Goal: Task Accomplishment & Management: Use online tool/utility

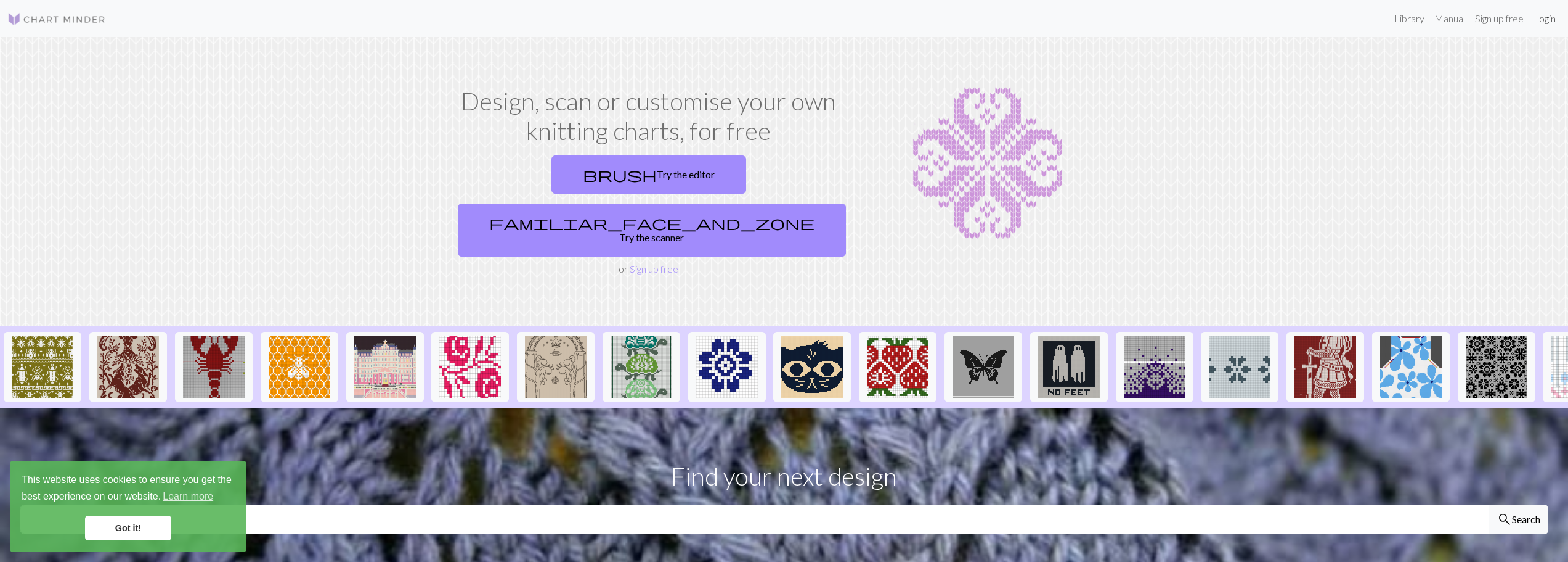
click at [1547, 21] on link "Login" at bounding box center [1545, 18] width 32 height 25
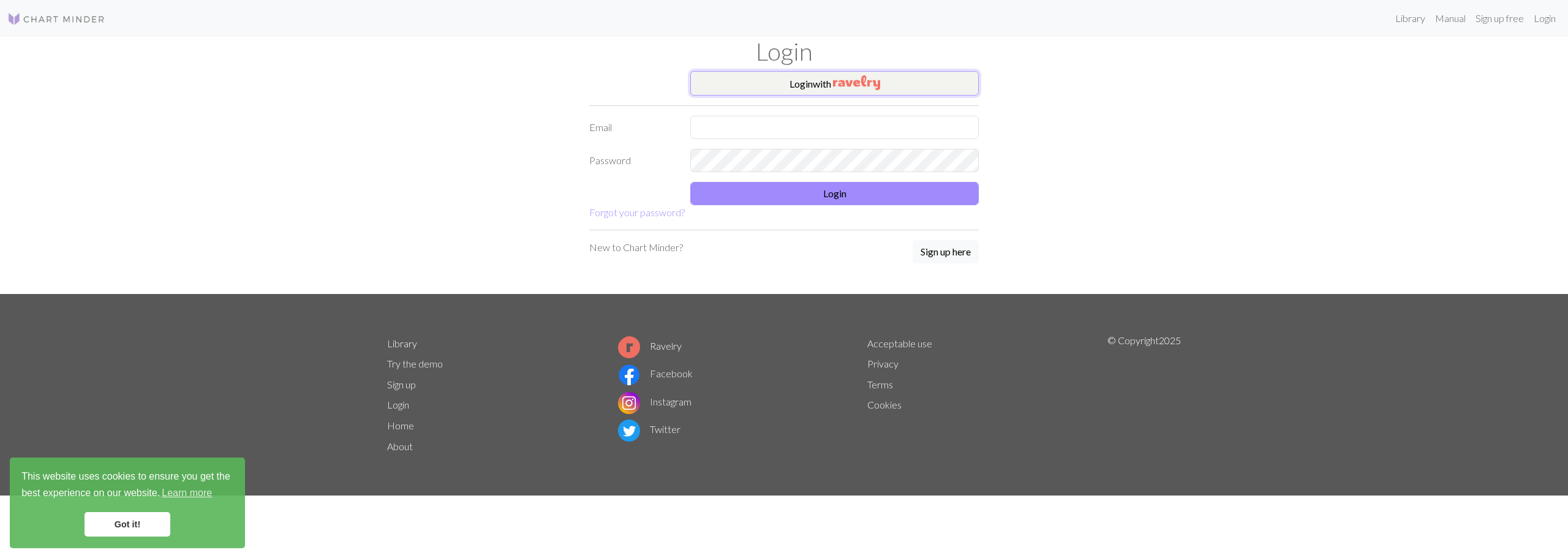
click at [838, 88] on img "button" at bounding box center [856, 83] width 47 height 15
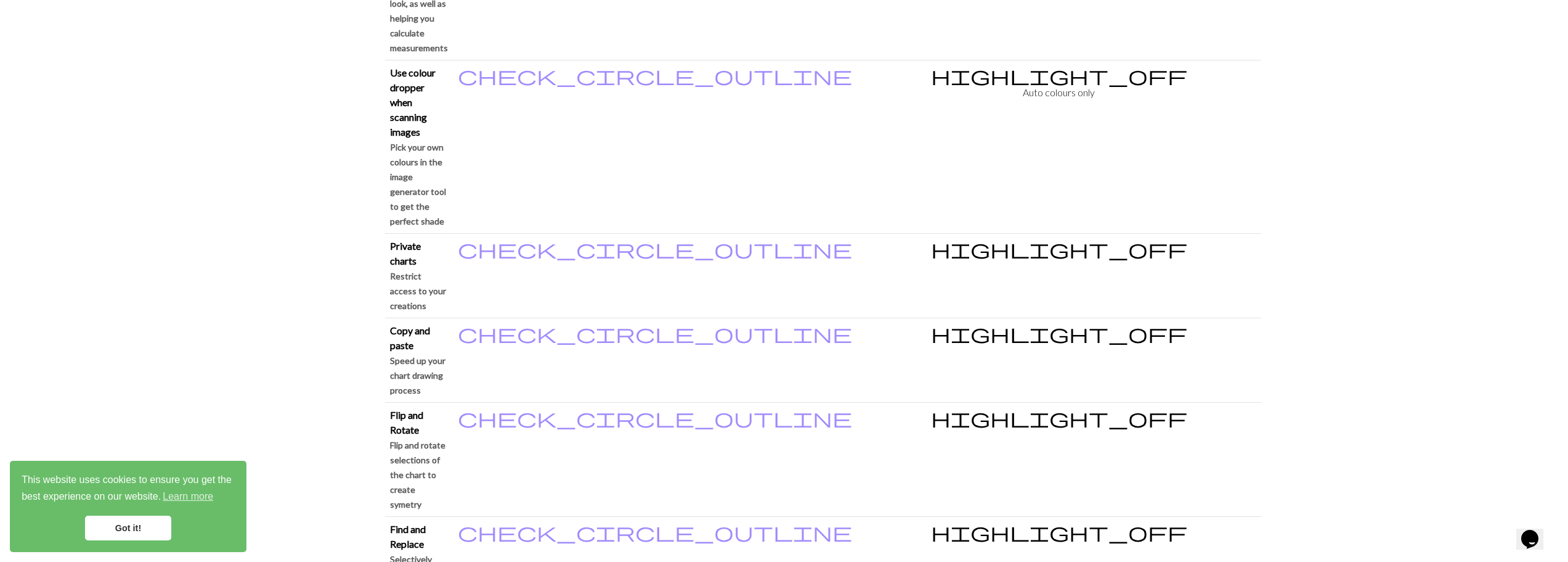
scroll to position [1138, 0]
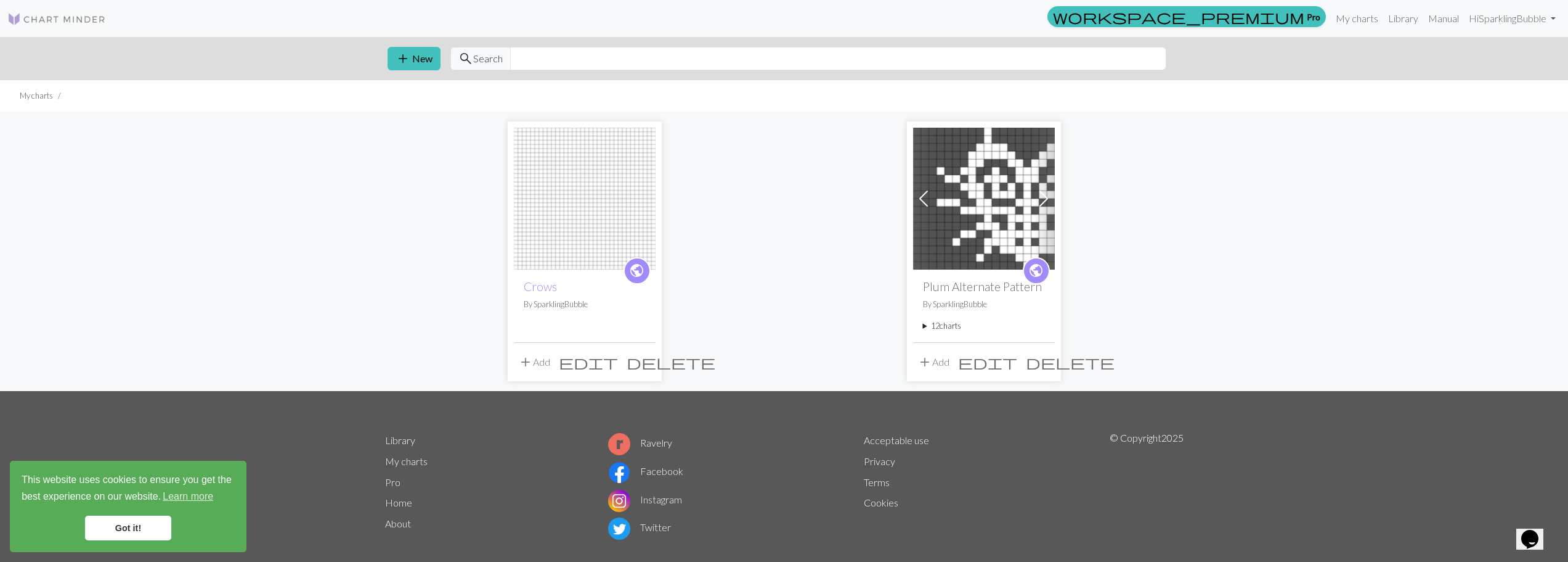
click at [552, 209] on img at bounding box center [585, 198] width 142 height 142
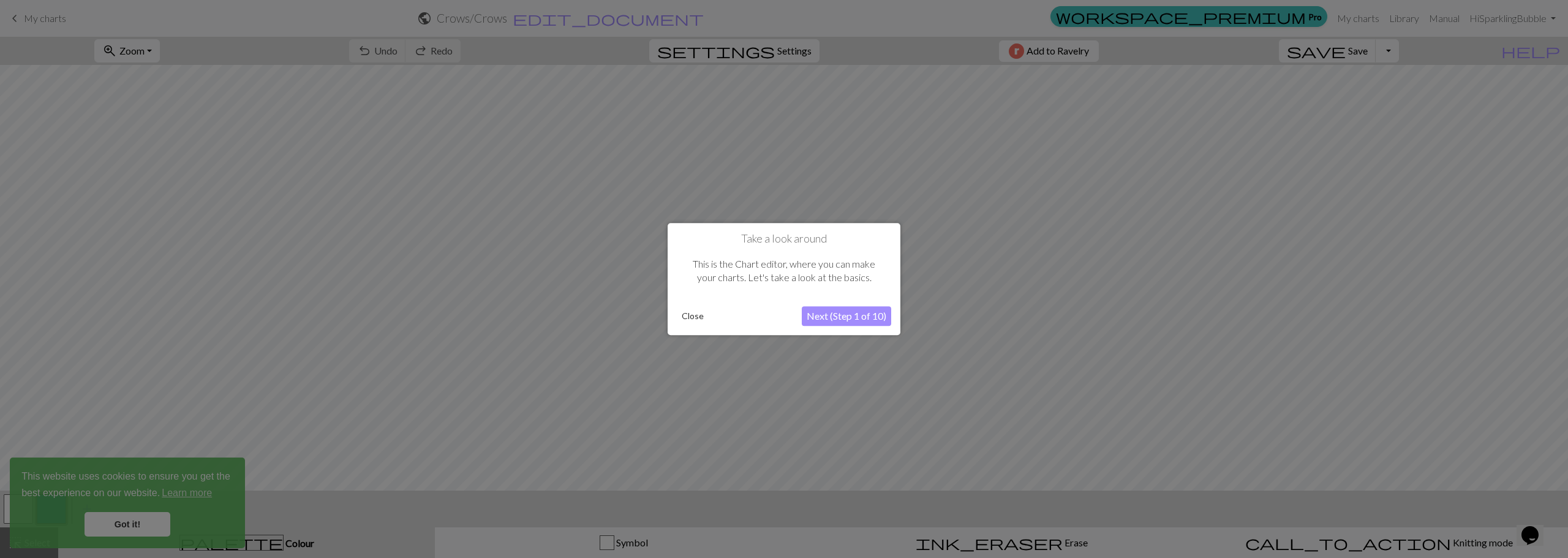
click at [703, 312] on button "Close" at bounding box center [692, 316] width 32 height 18
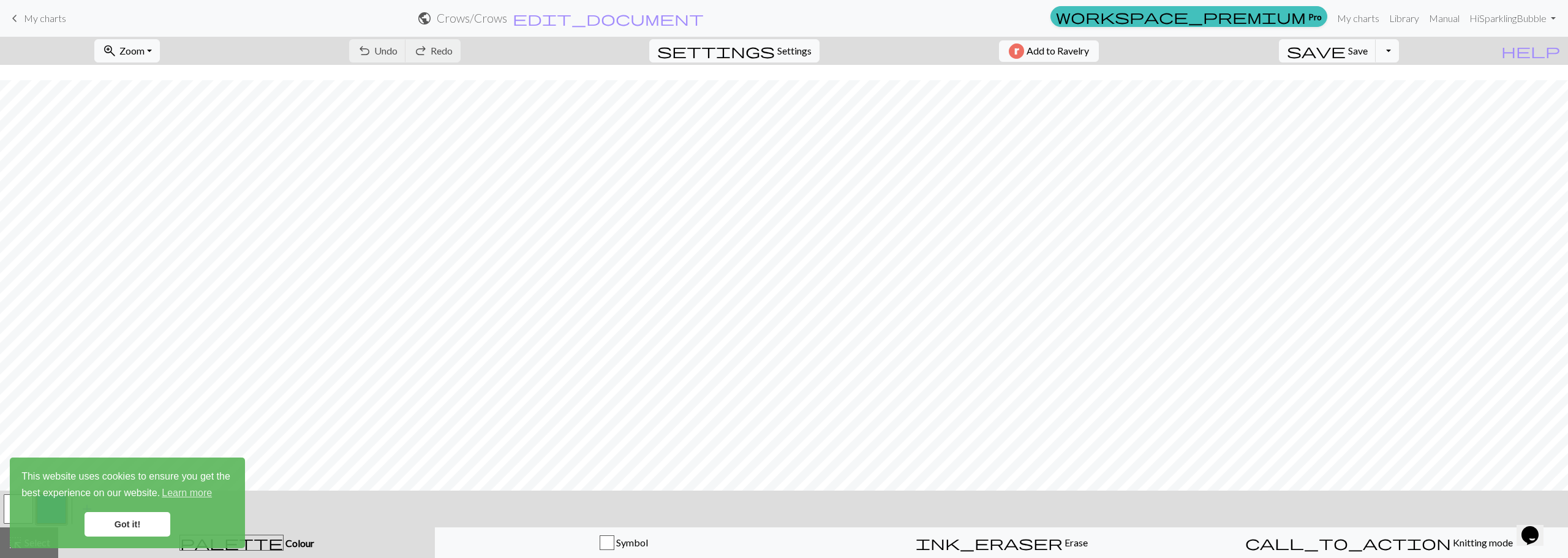
scroll to position [79, 0]
click at [140, 524] on link "Got it!" at bounding box center [127, 524] width 86 height 25
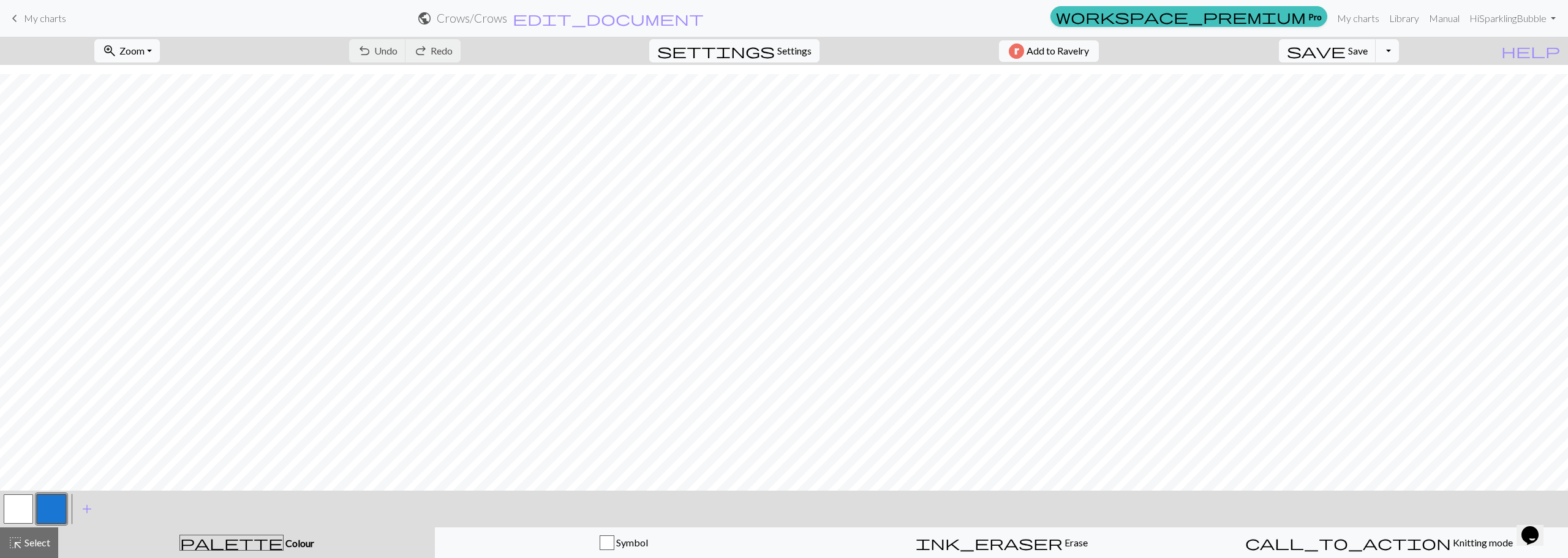
click at [45, 509] on button "button" at bounding box center [52, 509] width 30 height 30
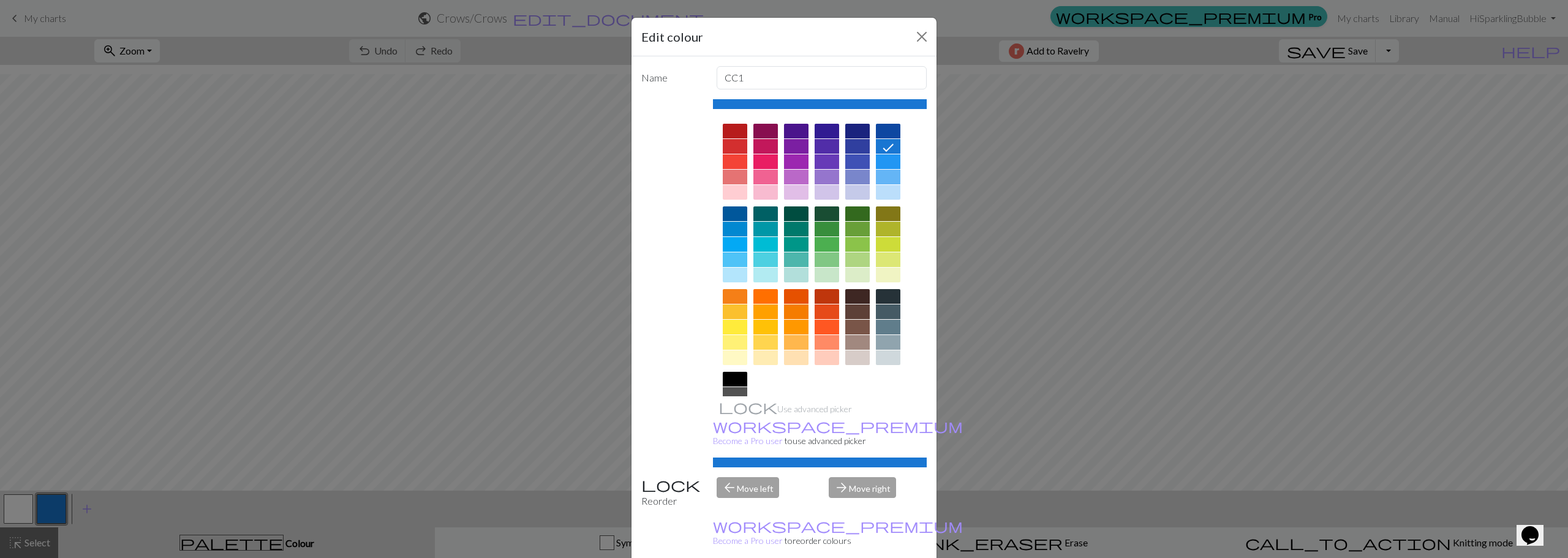
click at [733, 392] on div at bounding box center [735, 394] width 25 height 15
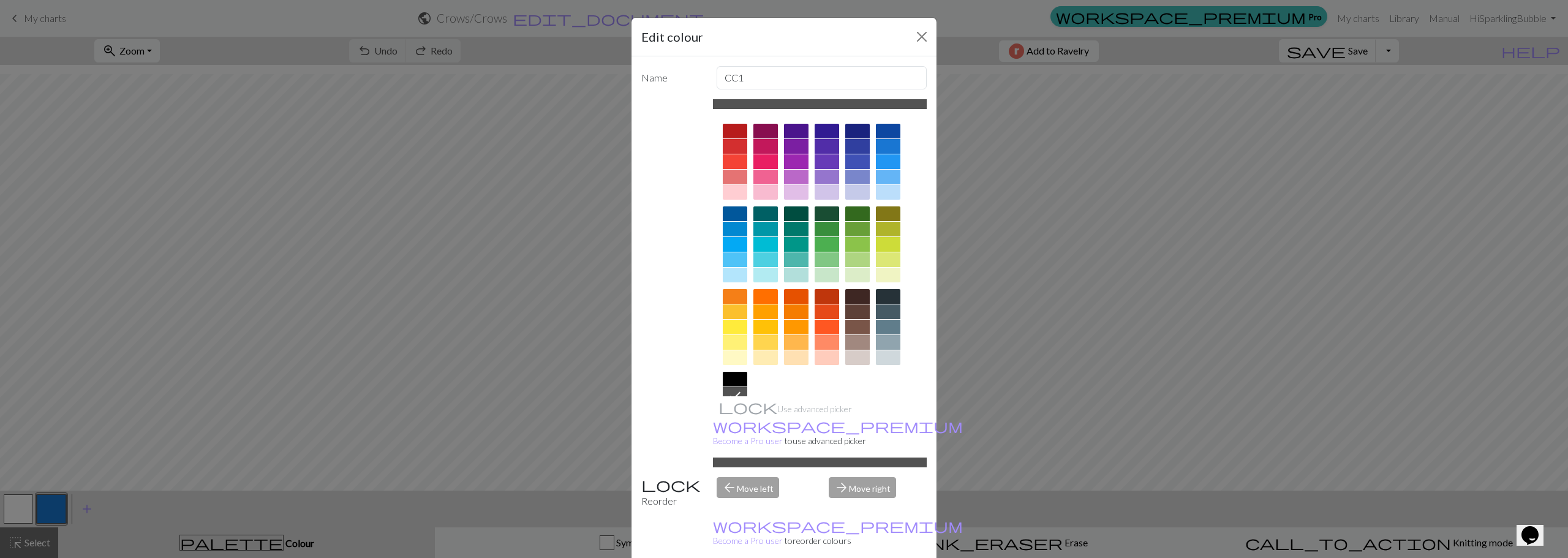
click at [755, 477] on div "arrow_back Move left" at bounding box center [766, 492] width 112 height 31
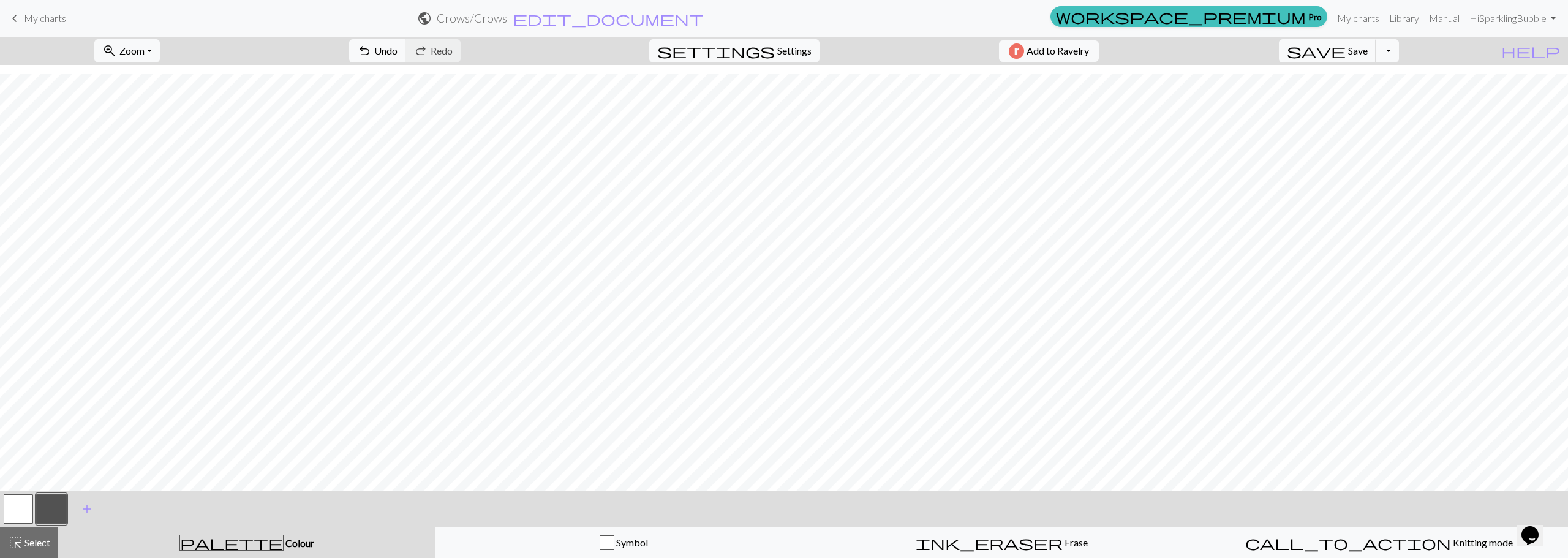
click at [16, 506] on button "button" at bounding box center [19, 509] width 30 height 30
click at [28, 506] on button "button" at bounding box center [19, 509] width 30 height 30
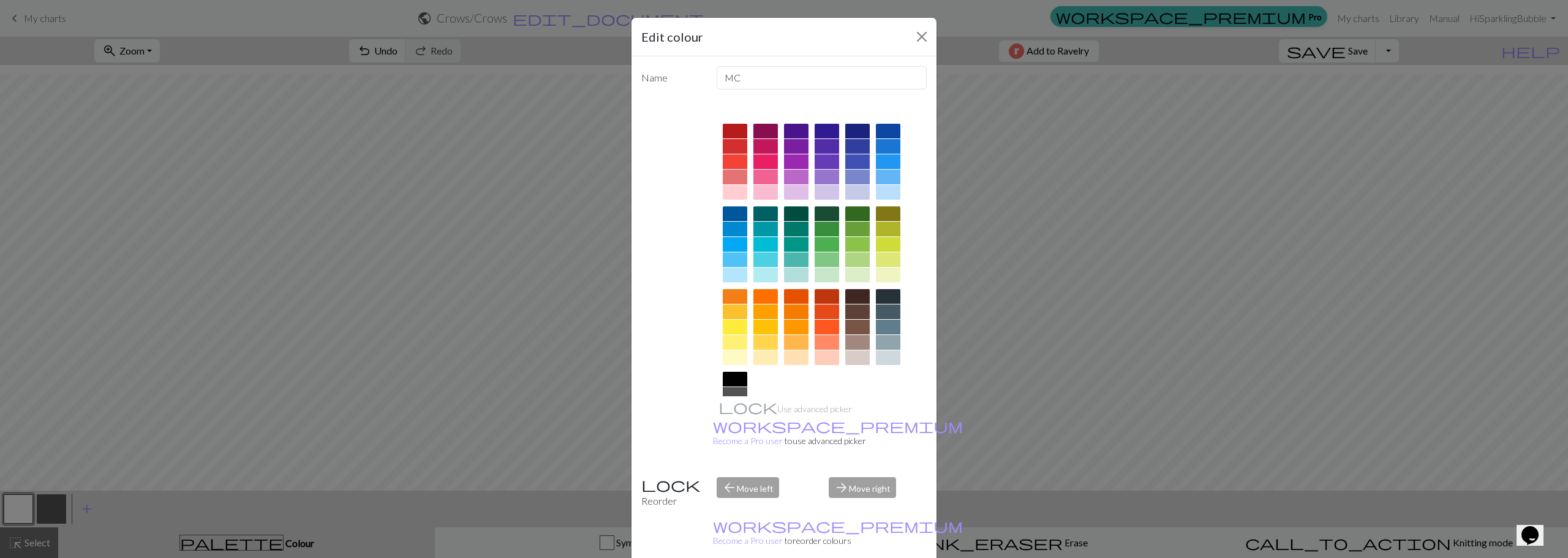
click at [733, 477] on div "arrow_back Move left" at bounding box center [766, 492] width 112 height 31
click at [676, 477] on div "Reorder" at bounding box center [671, 492] width 76 height 31
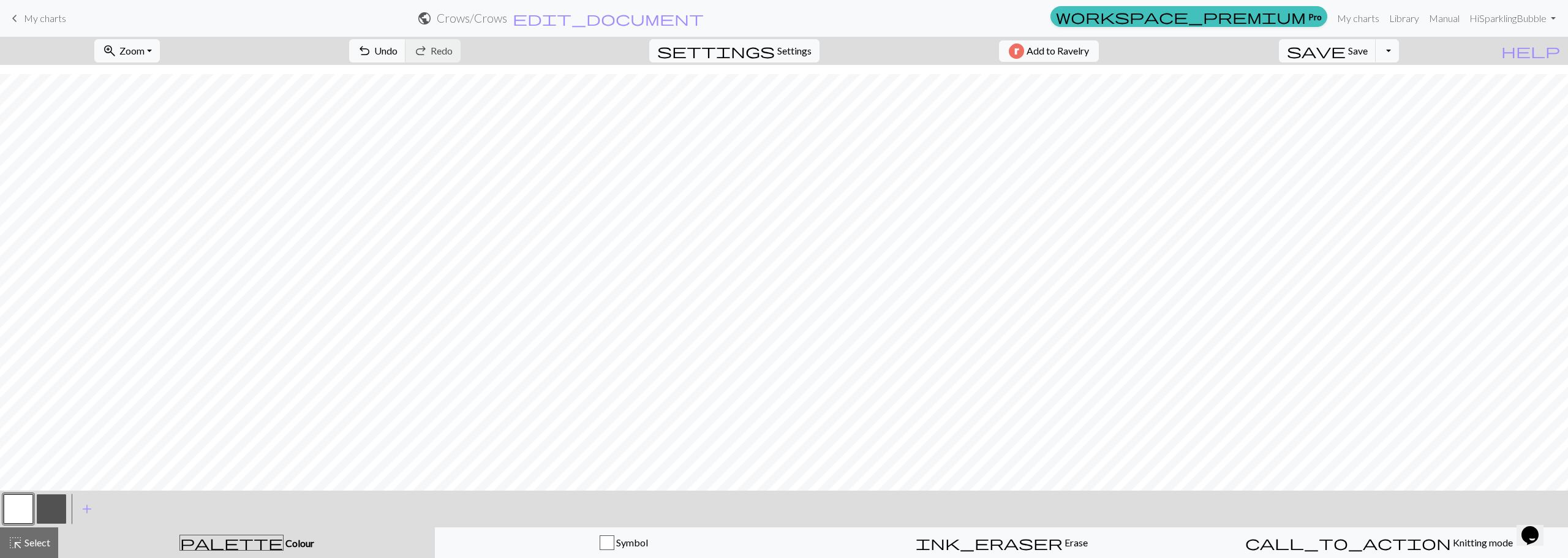
drag, startPoint x: 47, startPoint y: 510, endPoint x: -9, endPoint y: 508, distance: 56.0
click at [0, 508] on html "This website uses cookies to ensure you get the best experience on our website.…" at bounding box center [784, 279] width 1568 height 558
click at [6, 508] on button "button" at bounding box center [19, 509] width 30 height 30
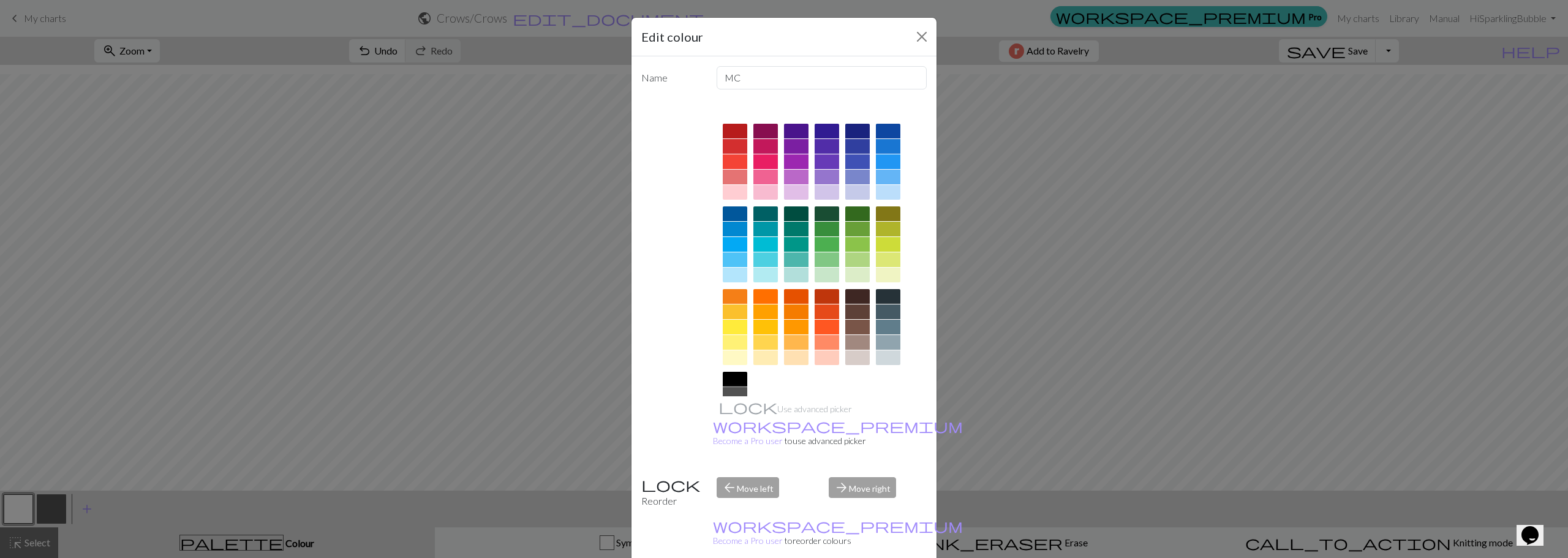
drag, startPoint x: 735, startPoint y: 392, endPoint x: 628, endPoint y: 400, distance: 107.3
click at [735, 392] on div at bounding box center [735, 394] width 25 height 15
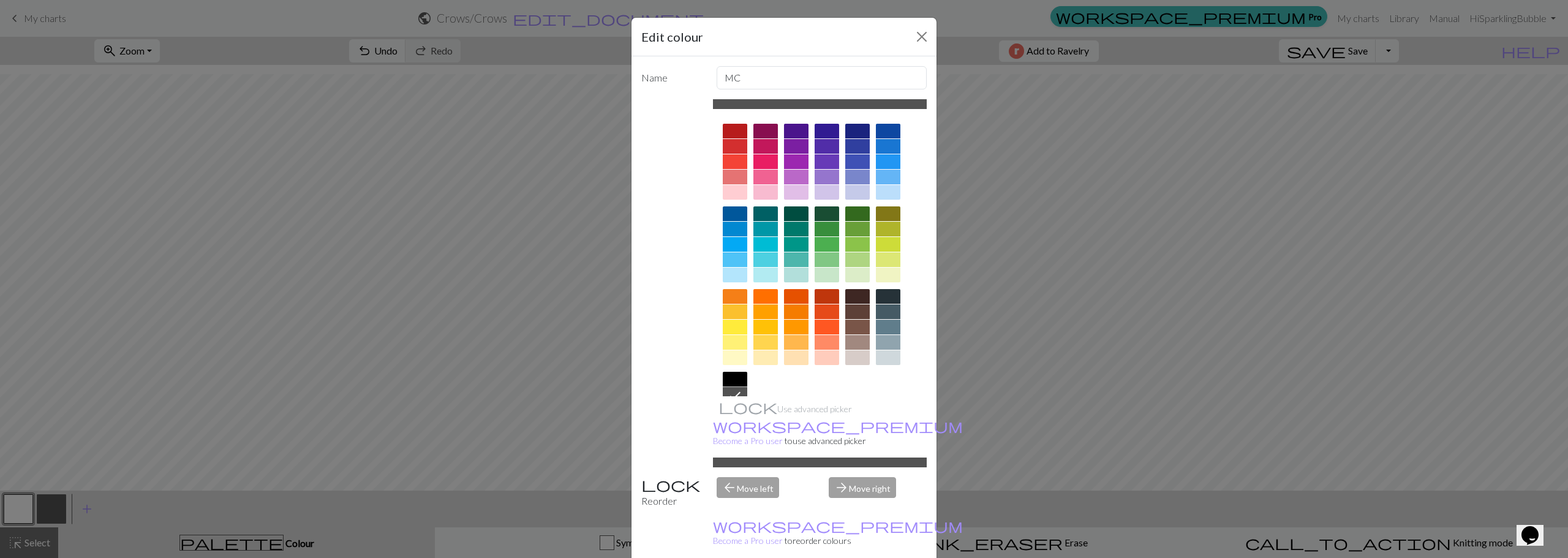
drag, startPoint x: 858, startPoint y: 546, endPoint x: 738, endPoint y: 527, distance: 121.5
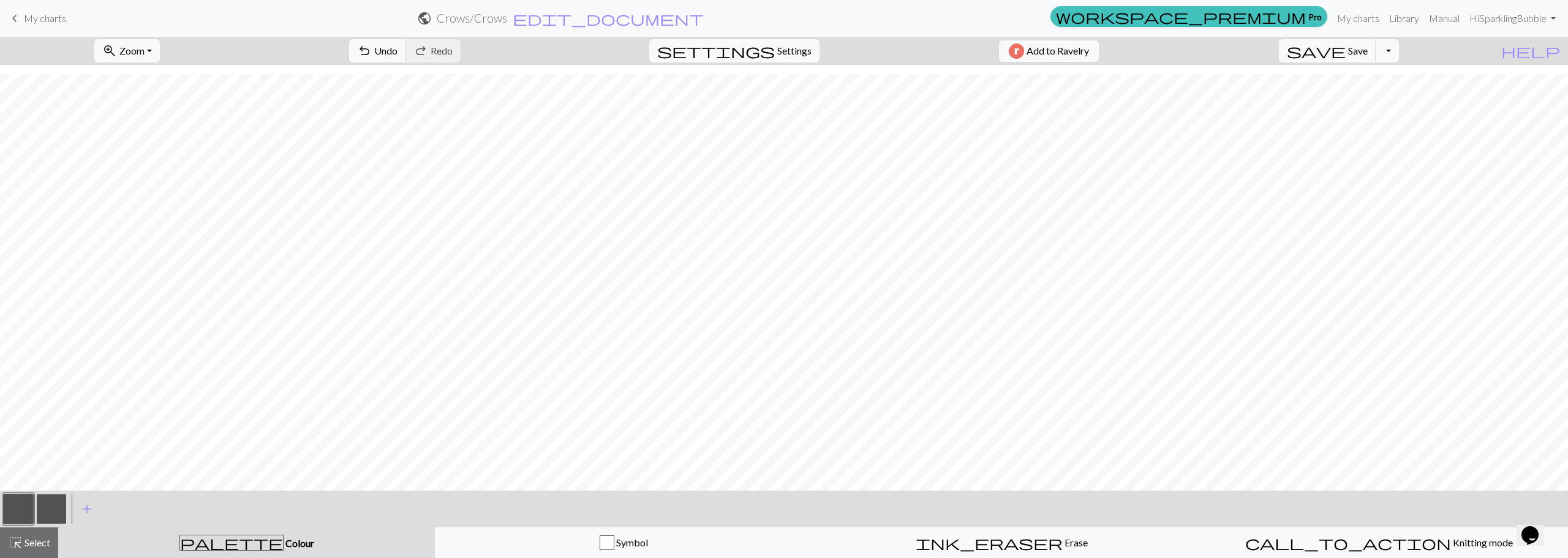
click at [50, 506] on button "button" at bounding box center [52, 509] width 30 height 30
click at [50, 509] on button "button" at bounding box center [52, 509] width 30 height 30
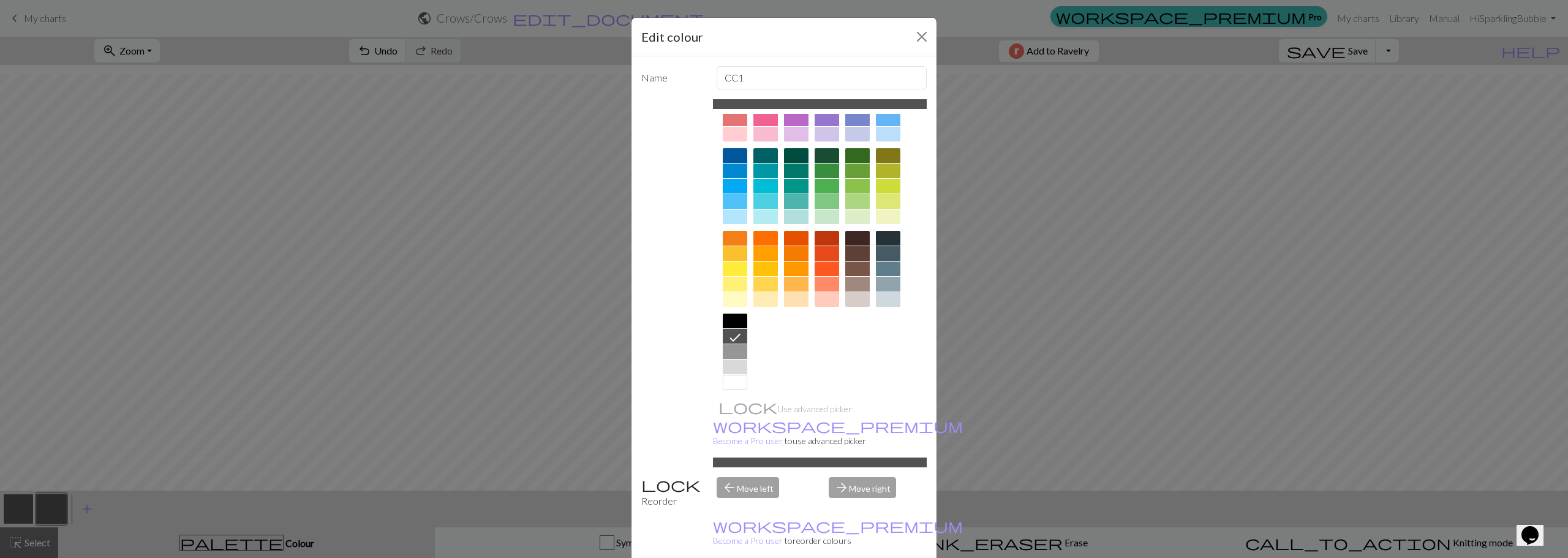
scroll to position [65, 0]
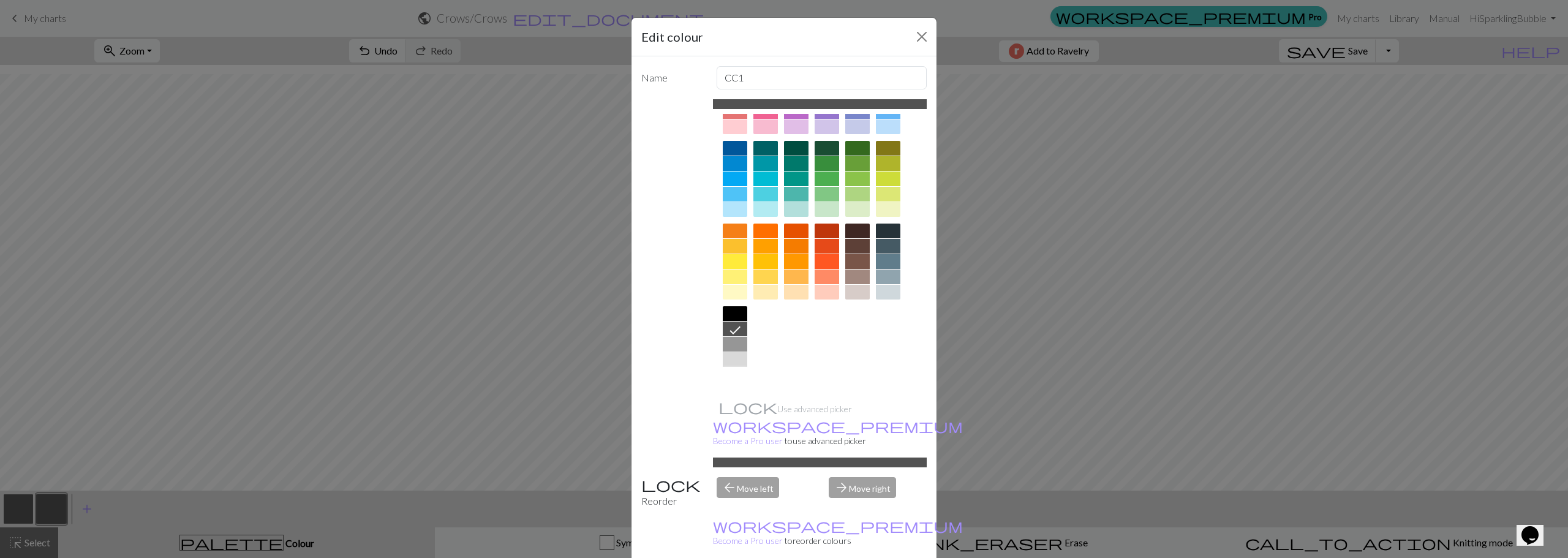
click at [735, 375] on div at bounding box center [735, 375] width 25 height 15
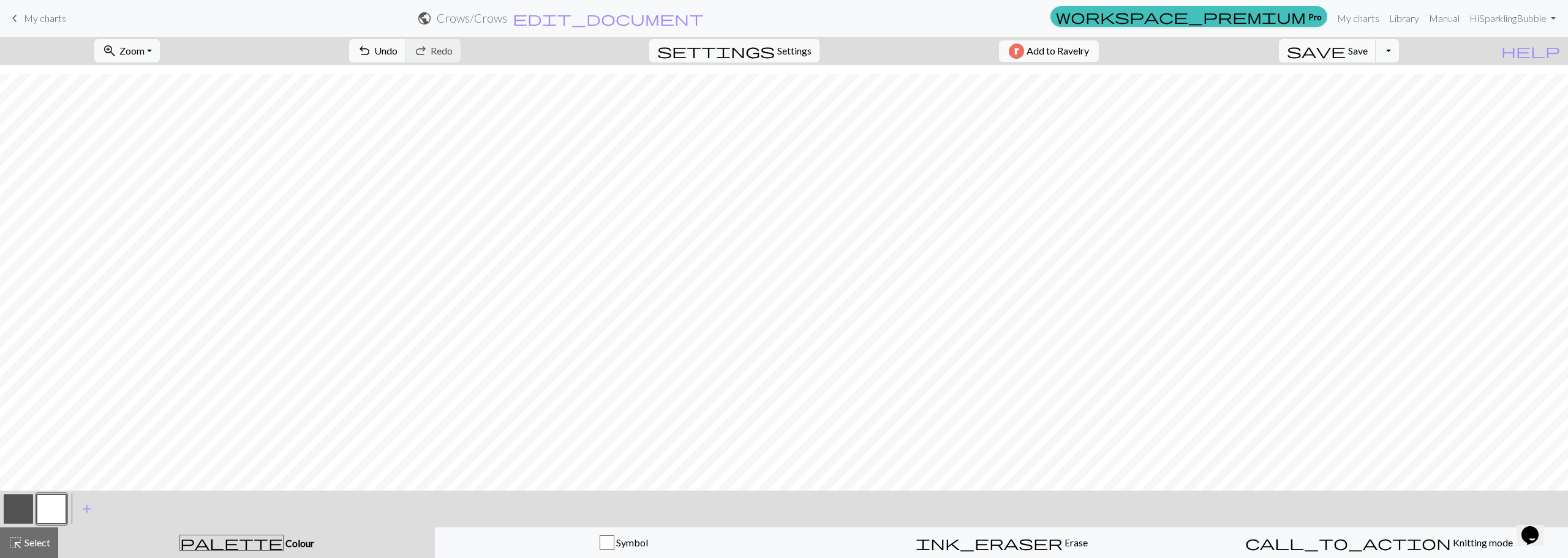
drag, startPoint x: 19, startPoint y: 512, endPoint x: 30, endPoint y: 512, distance: 11.0
click at [20, 512] on button "button" at bounding box center [19, 509] width 30 height 30
click at [49, 502] on button "button" at bounding box center [52, 509] width 30 height 30
click at [23, 506] on button "button" at bounding box center [19, 509] width 30 height 30
click at [48, 505] on button "button" at bounding box center [52, 509] width 30 height 30
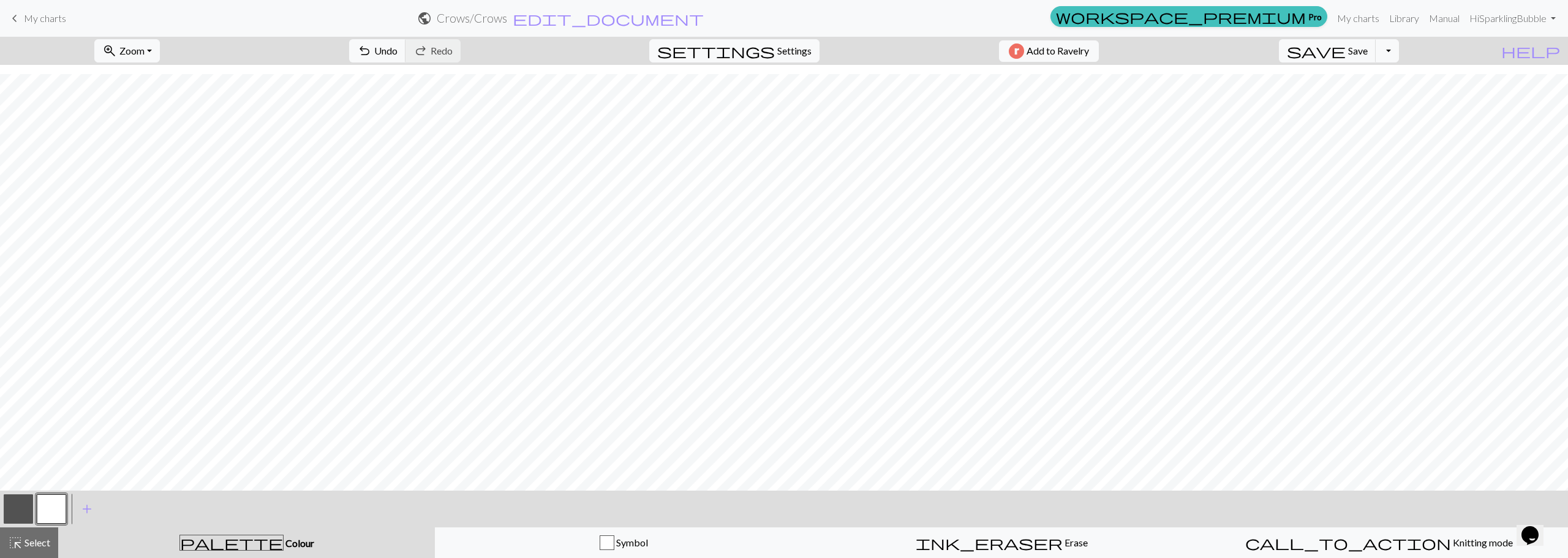
drag, startPoint x: 17, startPoint y: 502, endPoint x: 52, endPoint y: 482, distance: 40.3
click at [17, 502] on button "button" at bounding box center [19, 509] width 30 height 30
click at [56, 508] on button "button" at bounding box center [52, 509] width 30 height 30
click at [17, 512] on button "button" at bounding box center [19, 509] width 30 height 30
click at [59, 510] on button "button" at bounding box center [52, 509] width 30 height 30
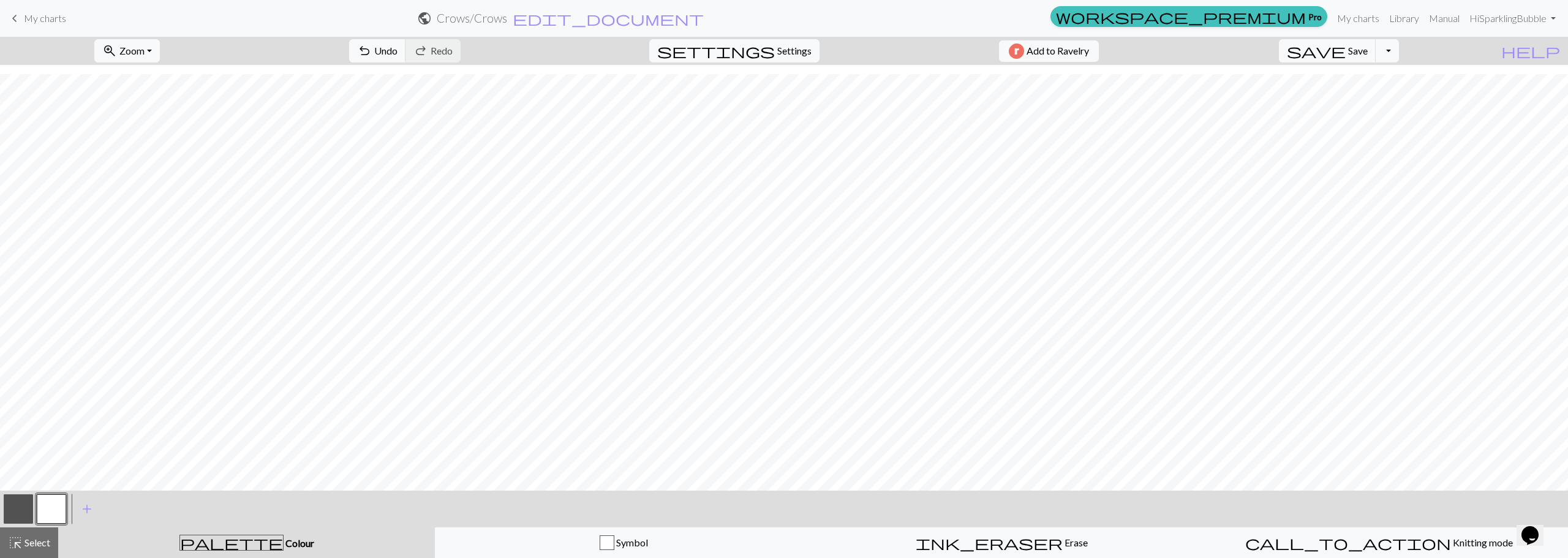
drag, startPoint x: 17, startPoint y: 512, endPoint x: 23, endPoint y: 508, distance: 7.2
click at [17, 512] on button "button" at bounding box center [19, 509] width 30 height 30
click at [58, 508] on button "button" at bounding box center [52, 509] width 30 height 30
drag, startPoint x: 22, startPoint y: 513, endPoint x: 100, endPoint y: 484, distance: 83.2
click at [23, 512] on button "button" at bounding box center [19, 509] width 30 height 30
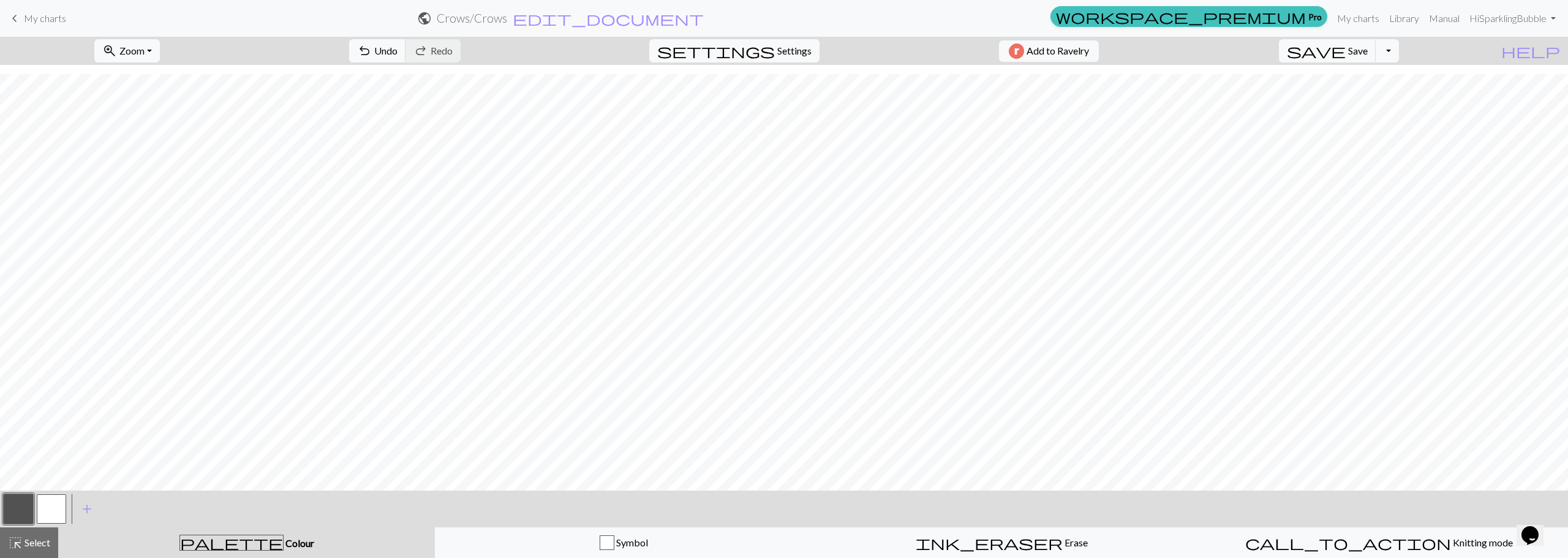
click at [65, 506] on button "button" at bounding box center [52, 509] width 30 height 30
click at [16, 507] on button "button" at bounding box center [19, 509] width 30 height 30
click at [53, 503] on button "button" at bounding box center [52, 509] width 30 height 30
click at [16, 513] on button "button" at bounding box center [19, 509] width 30 height 30
click at [23, 507] on button "button" at bounding box center [19, 509] width 30 height 30
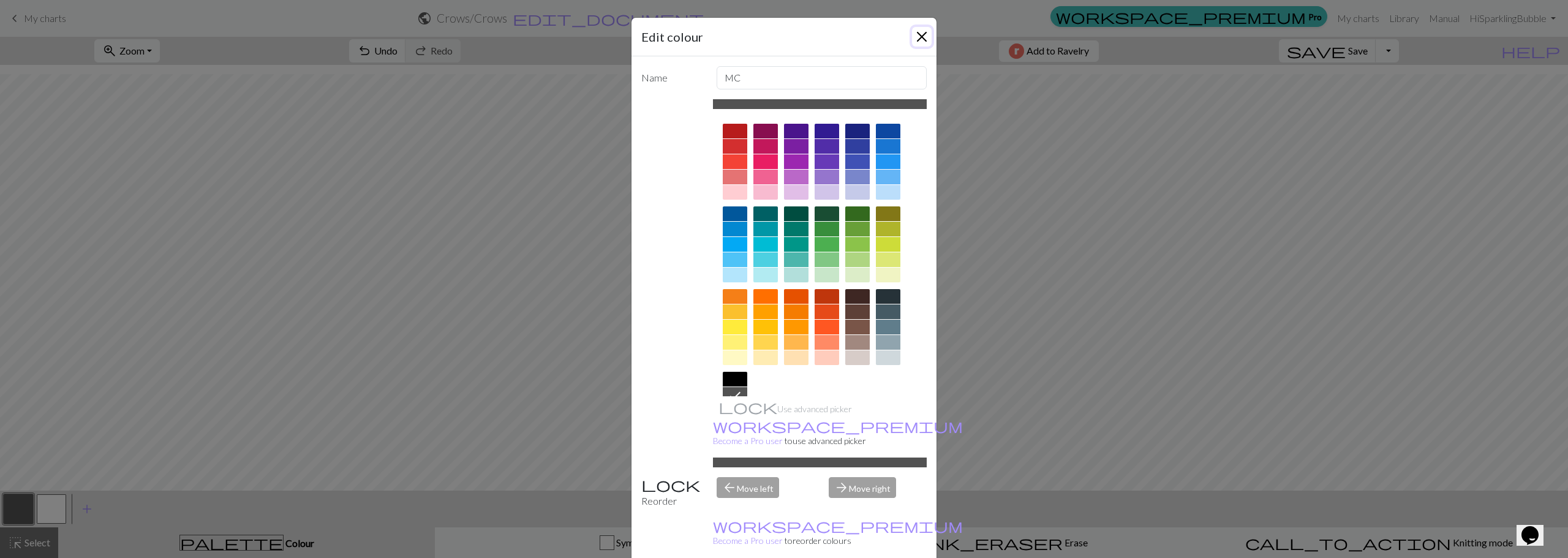
click at [921, 36] on button "Close" at bounding box center [921, 37] width 19 height 19
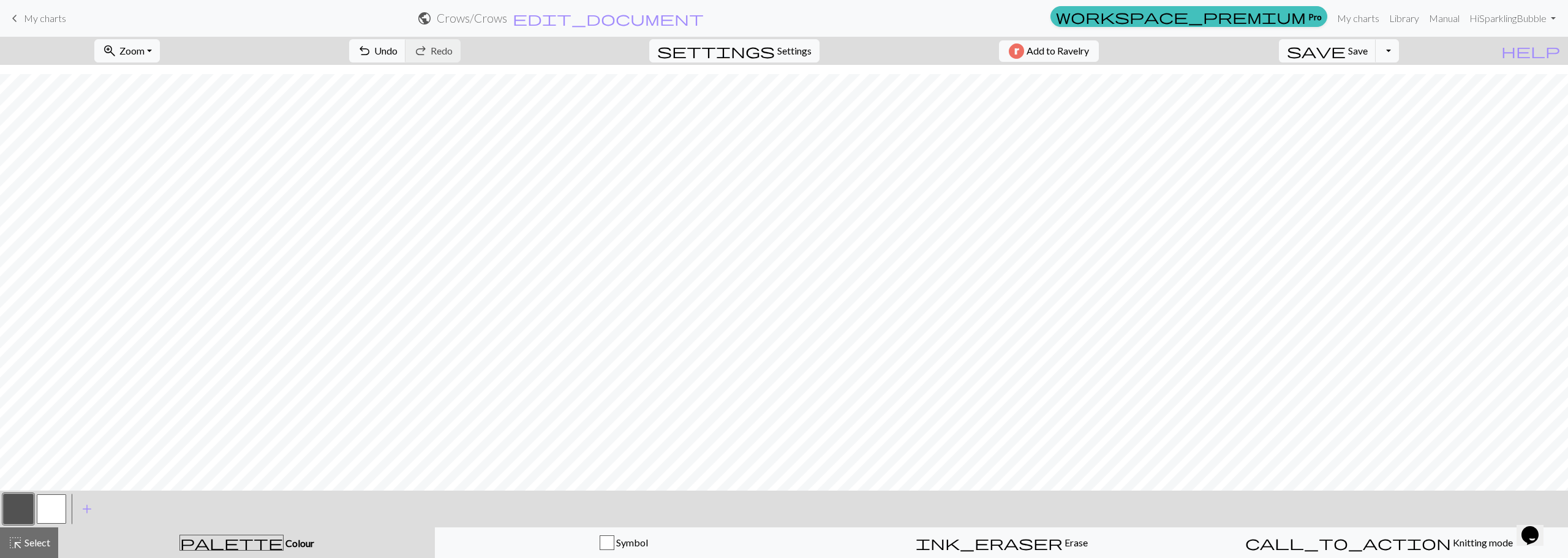
click at [57, 508] on button "button" at bounding box center [52, 509] width 30 height 30
click at [25, 513] on button "button" at bounding box center [19, 509] width 30 height 30
click at [51, 516] on button "button" at bounding box center [52, 509] width 30 height 30
click at [30, 506] on button "button" at bounding box center [19, 509] width 30 height 30
click at [47, 500] on button "button" at bounding box center [52, 509] width 30 height 30
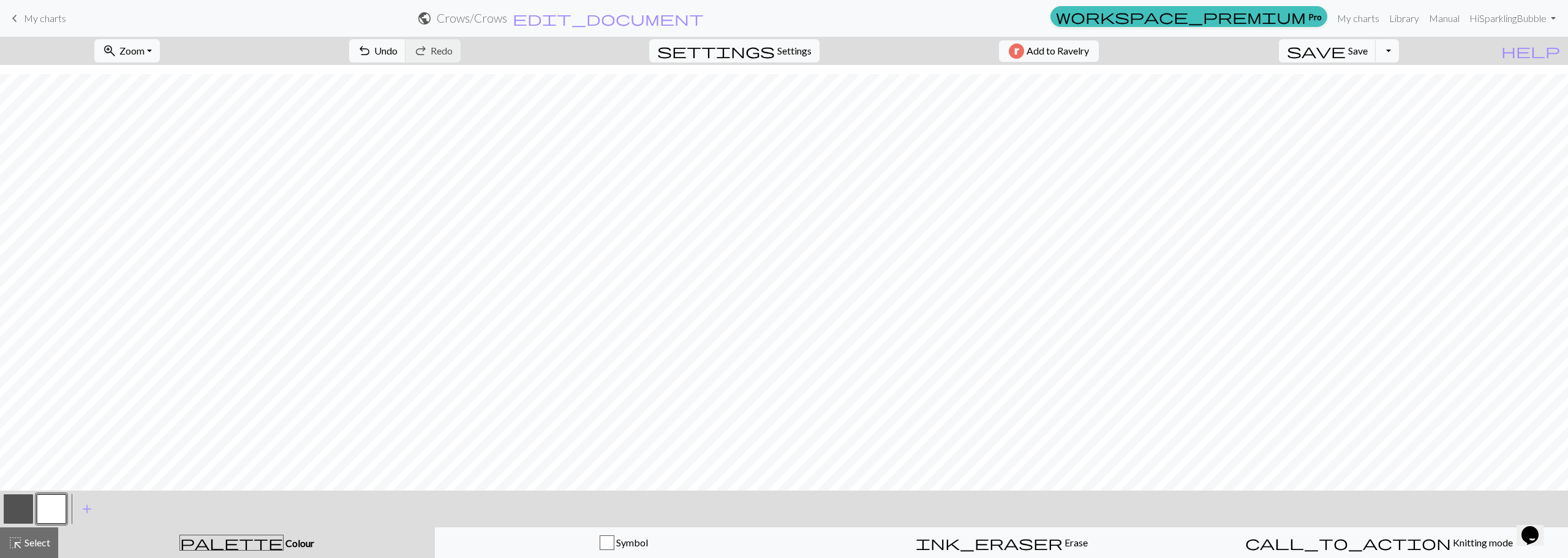
click at [19, 512] on button "button" at bounding box center [19, 509] width 30 height 30
drag, startPoint x: 48, startPoint y: 510, endPoint x: 146, endPoint y: 487, distance: 100.7
click at [48, 510] on button "button" at bounding box center [52, 509] width 30 height 30
click at [397, 52] on span "Undo" at bounding box center [386, 50] width 23 height 12
click at [1346, 54] on span "save" at bounding box center [1316, 50] width 59 height 17
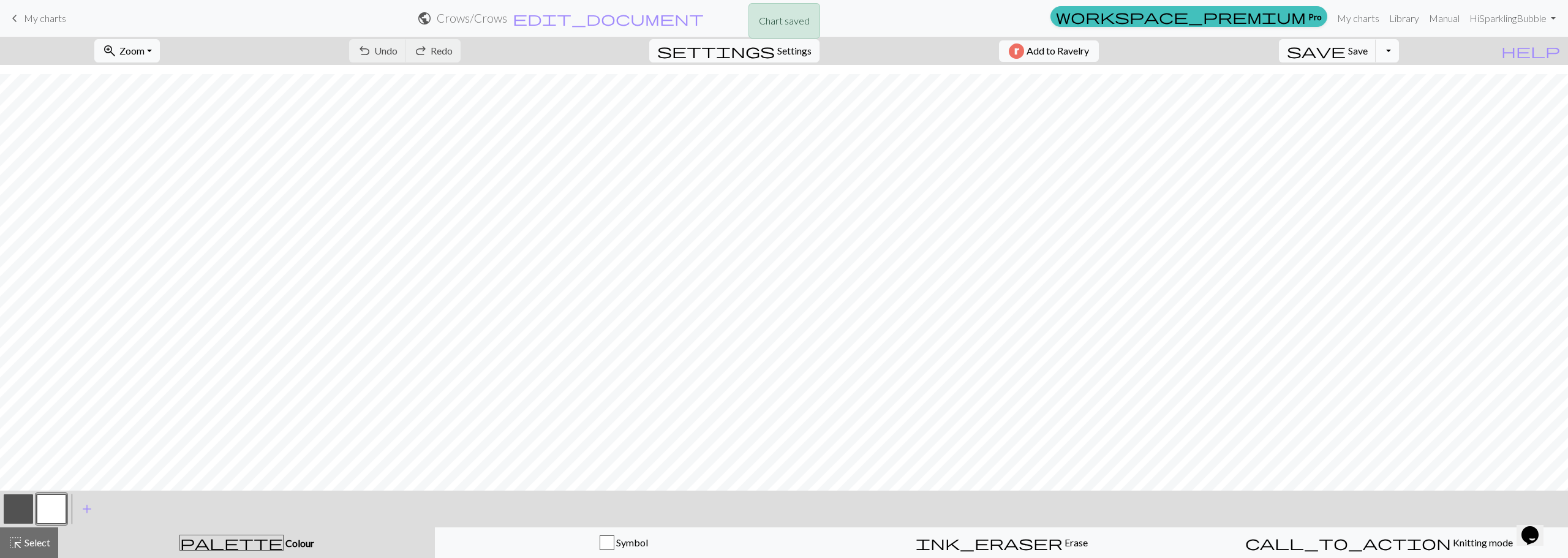
click at [1399, 53] on button "Toggle Dropdown" at bounding box center [1387, 51] width 23 height 23
click at [1376, 78] on button "file_copy Save a copy" at bounding box center [1297, 78] width 202 height 19
click at [21, 504] on button "button" at bounding box center [19, 509] width 30 height 30
click at [54, 510] on button "button" at bounding box center [52, 509] width 30 height 30
click at [55, 510] on button "button" at bounding box center [52, 509] width 30 height 30
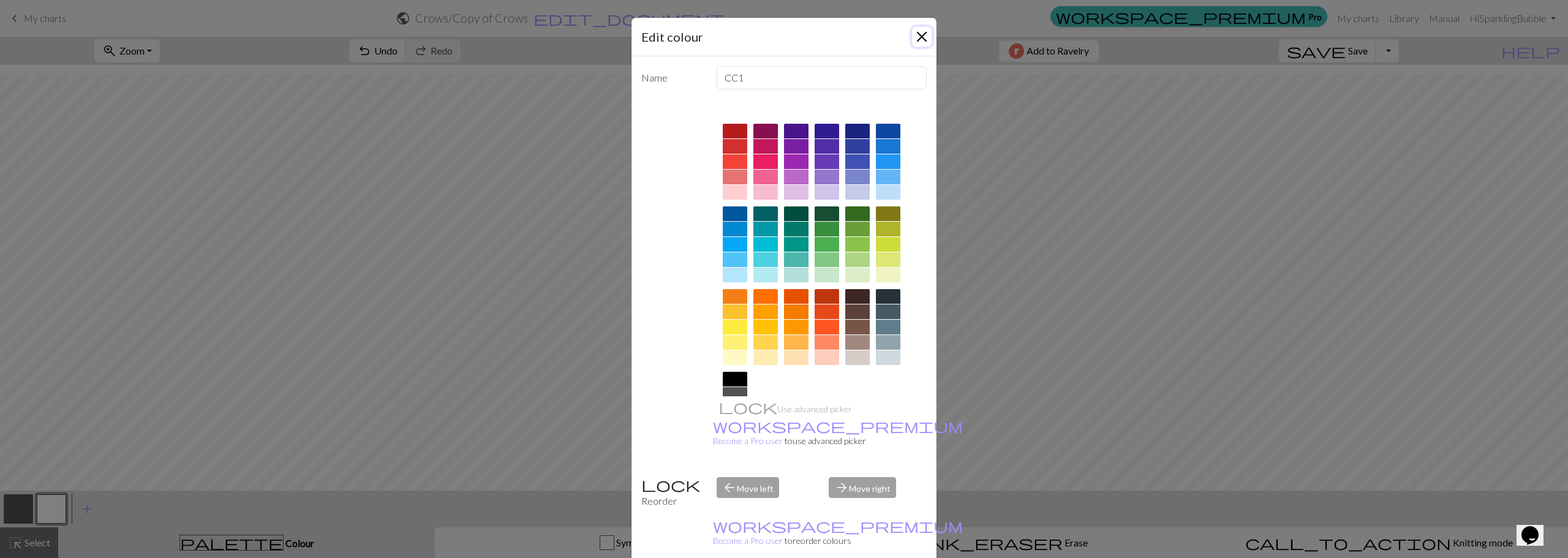
click at [917, 30] on button "Close" at bounding box center [921, 37] width 19 height 19
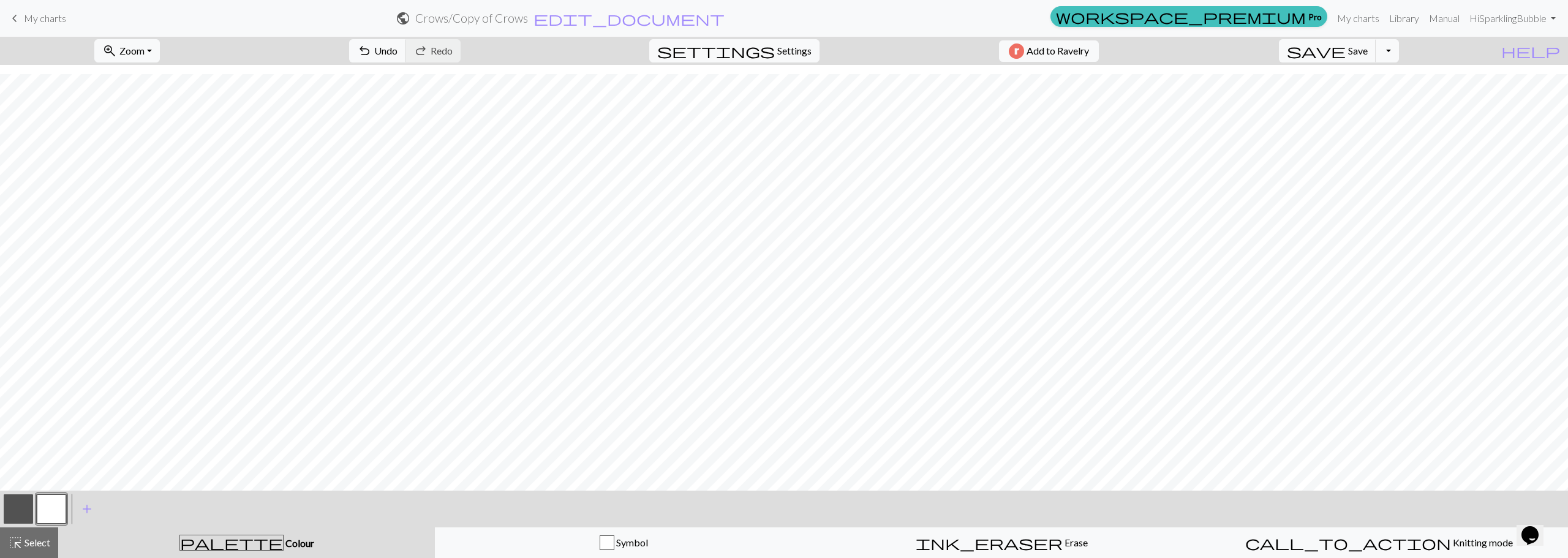
click at [284, 541] on span "Colour" at bounding box center [298, 542] width 30 height 12
click at [87, 508] on span "add" at bounding box center [87, 508] width 15 height 17
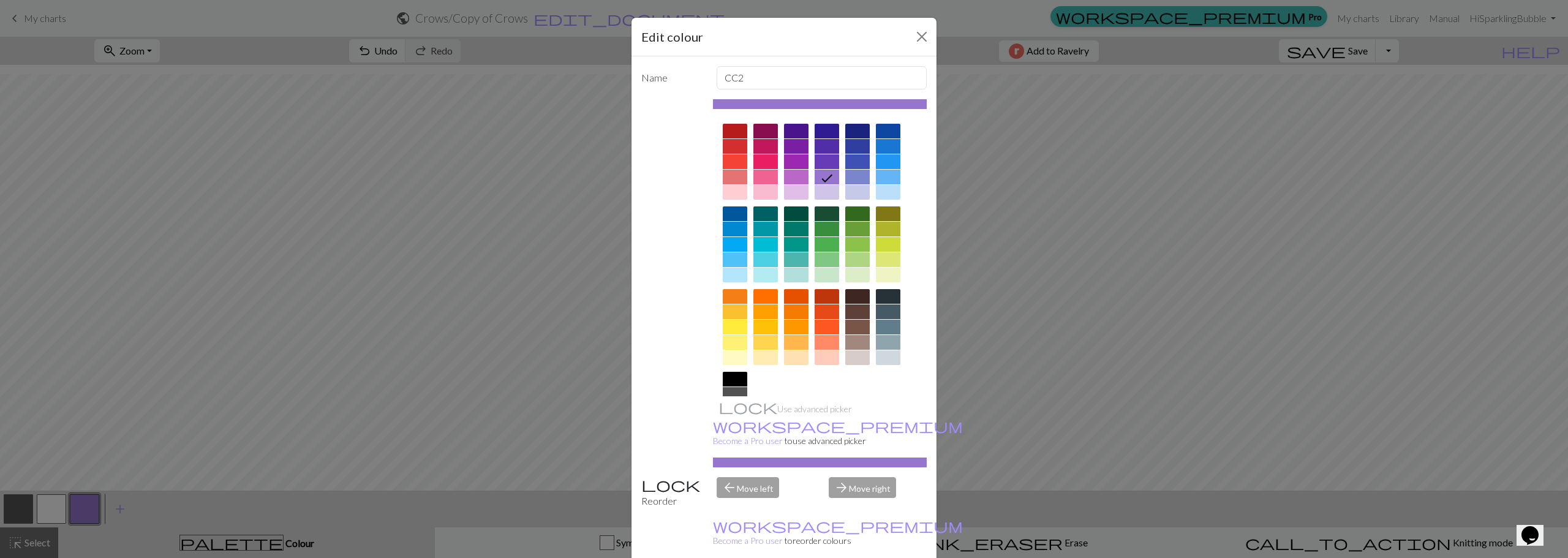
click at [731, 378] on div at bounding box center [735, 378] width 25 height 15
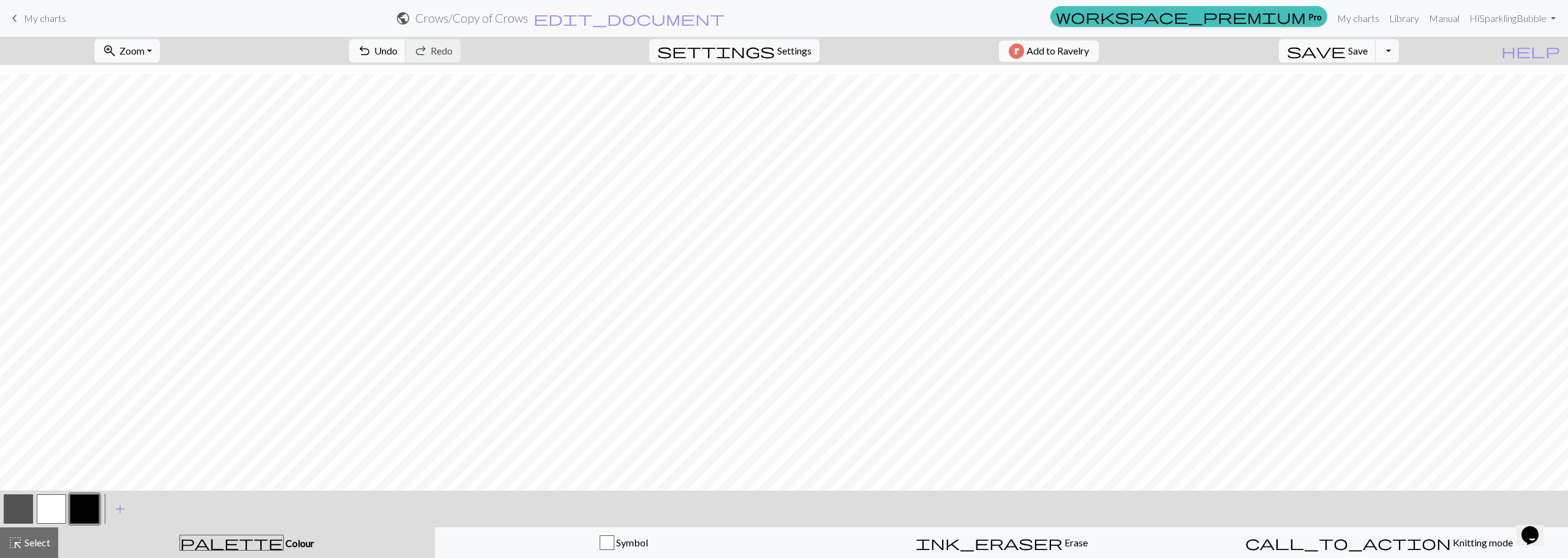
click at [17, 512] on button "button" at bounding box center [19, 509] width 30 height 30
click at [85, 509] on button "button" at bounding box center [85, 509] width 30 height 30
drag, startPoint x: 12, startPoint y: 512, endPoint x: 139, endPoint y: 486, distance: 129.6
click at [11, 512] on button "button" at bounding box center [19, 509] width 30 height 30
click at [78, 501] on button "button" at bounding box center [85, 509] width 30 height 30
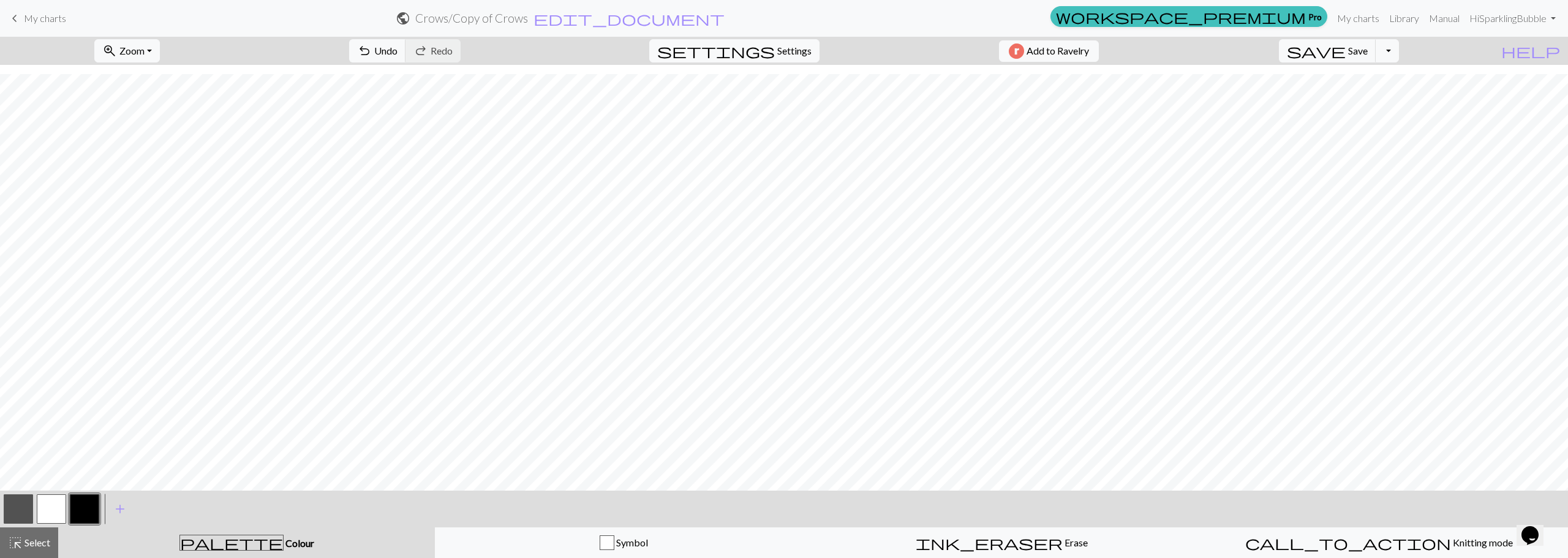
drag, startPoint x: 19, startPoint y: 510, endPoint x: 45, endPoint y: 484, distance: 36.8
click at [21, 510] on button "button" at bounding box center [19, 509] width 30 height 30
click at [97, 501] on button "button" at bounding box center [85, 509] width 30 height 30
drag, startPoint x: 92, startPoint y: 501, endPoint x: 99, endPoint y: 499, distance: 7.3
click at [99, 499] on button "button" at bounding box center [85, 509] width 30 height 30
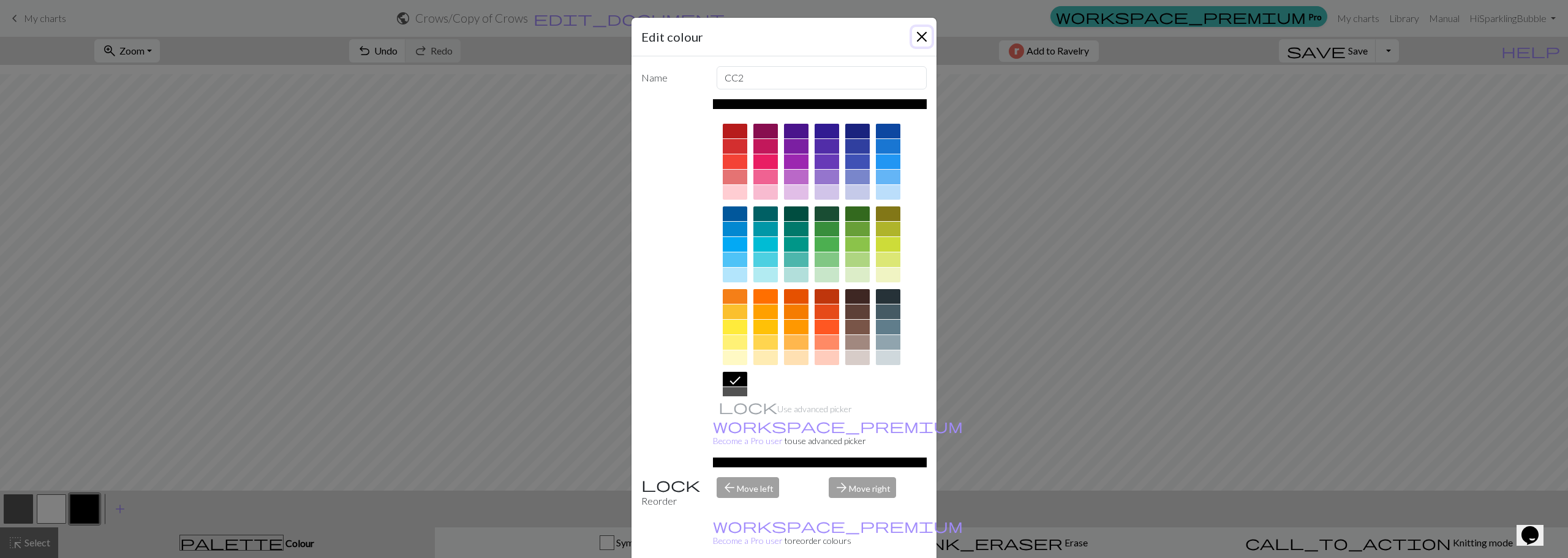
click at [921, 37] on button "Close" at bounding box center [921, 37] width 19 height 19
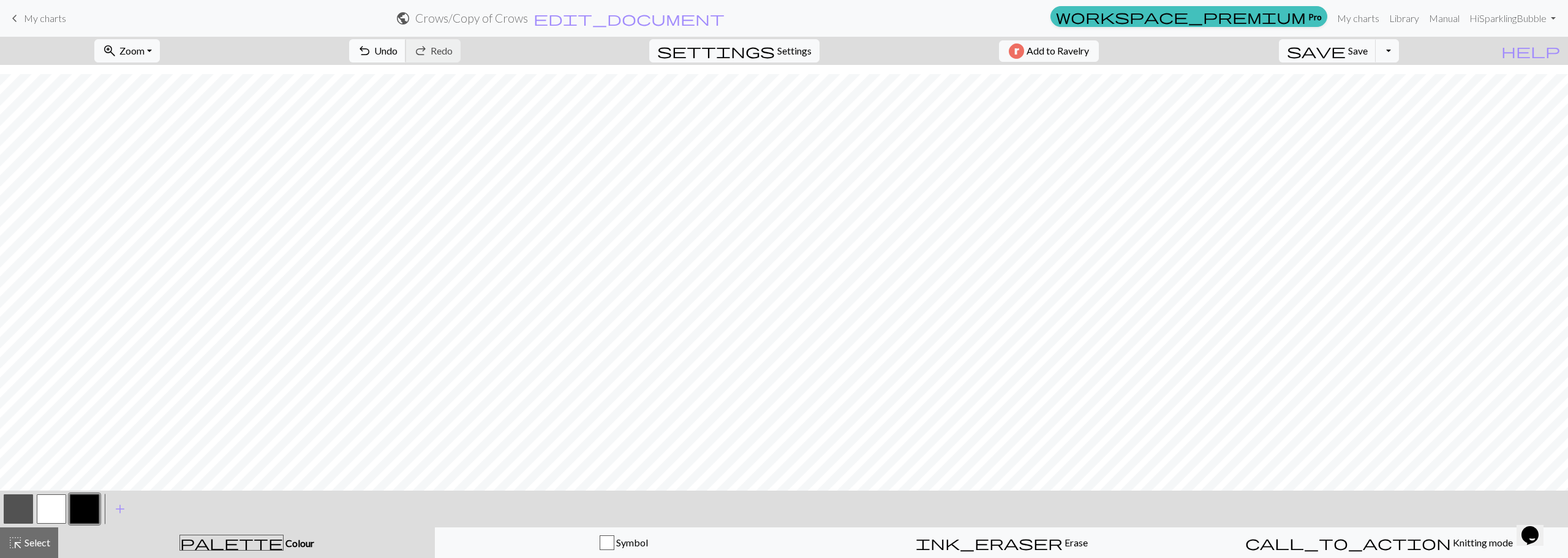
click at [397, 50] on span "Undo" at bounding box center [386, 50] width 23 height 12
click at [53, 504] on button "button" at bounding box center [52, 509] width 30 height 30
drag, startPoint x: 12, startPoint y: 506, endPoint x: 49, endPoint y: 486, distance: 42.1
click at [17, 502] on button "button" at bounding box center [19, 509] width 30 height 30
click at [85, 512] on button "button" at bounding box center [85, 509] width 30 height 30
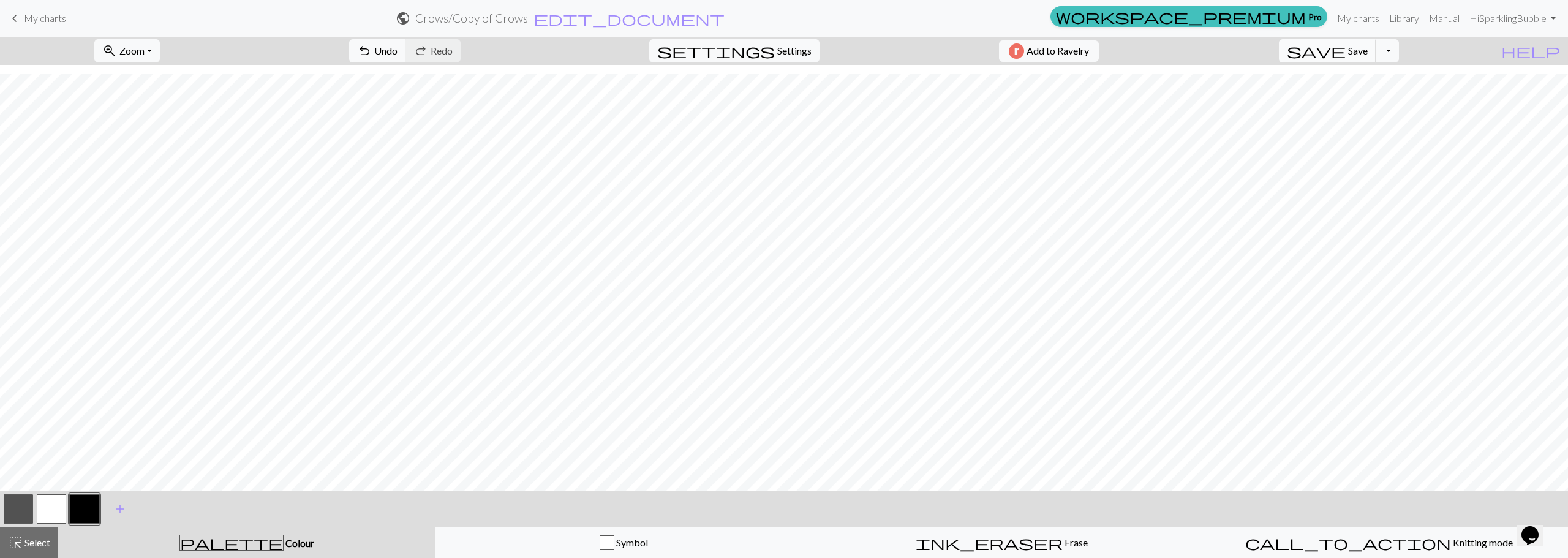
click at [1346, 56] on span "save" at bounding box center [1316, 50] width 59 height 17
click at [790, 54] on span "Settings" at bounding box center [794, 50] width 34 height 15
select select "aran"
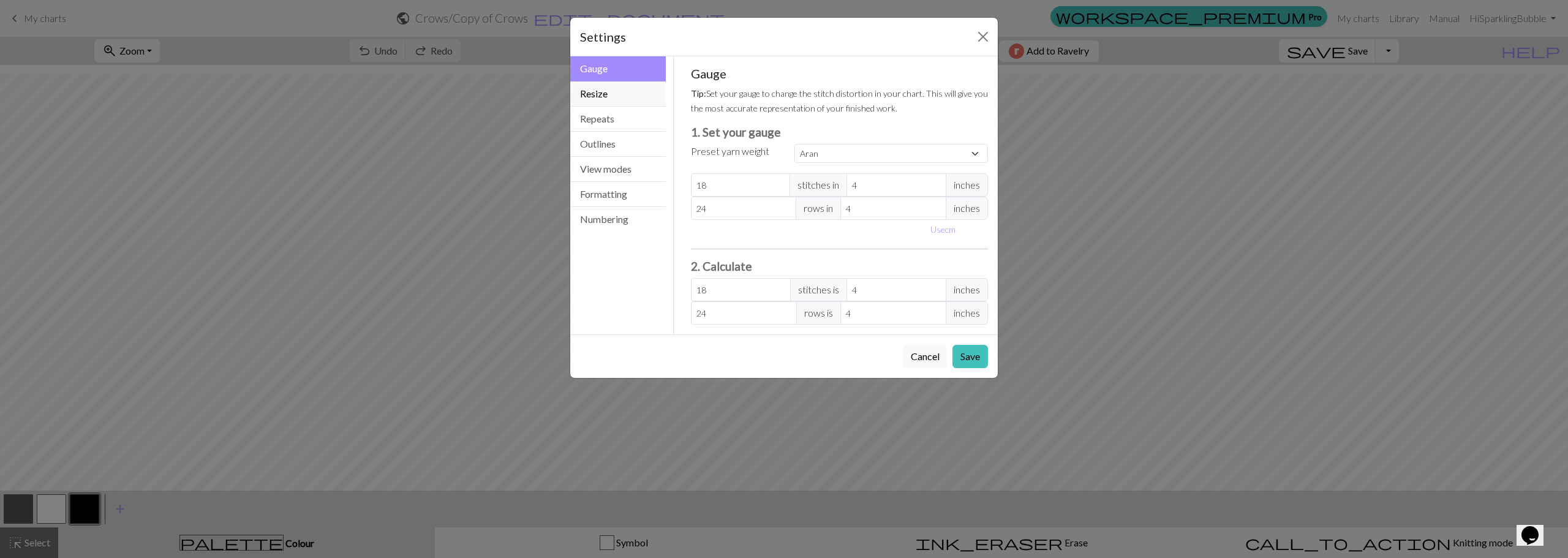
click at [629, 88] on button "Resize" at bounding box center [618, 94] width 96 height 25
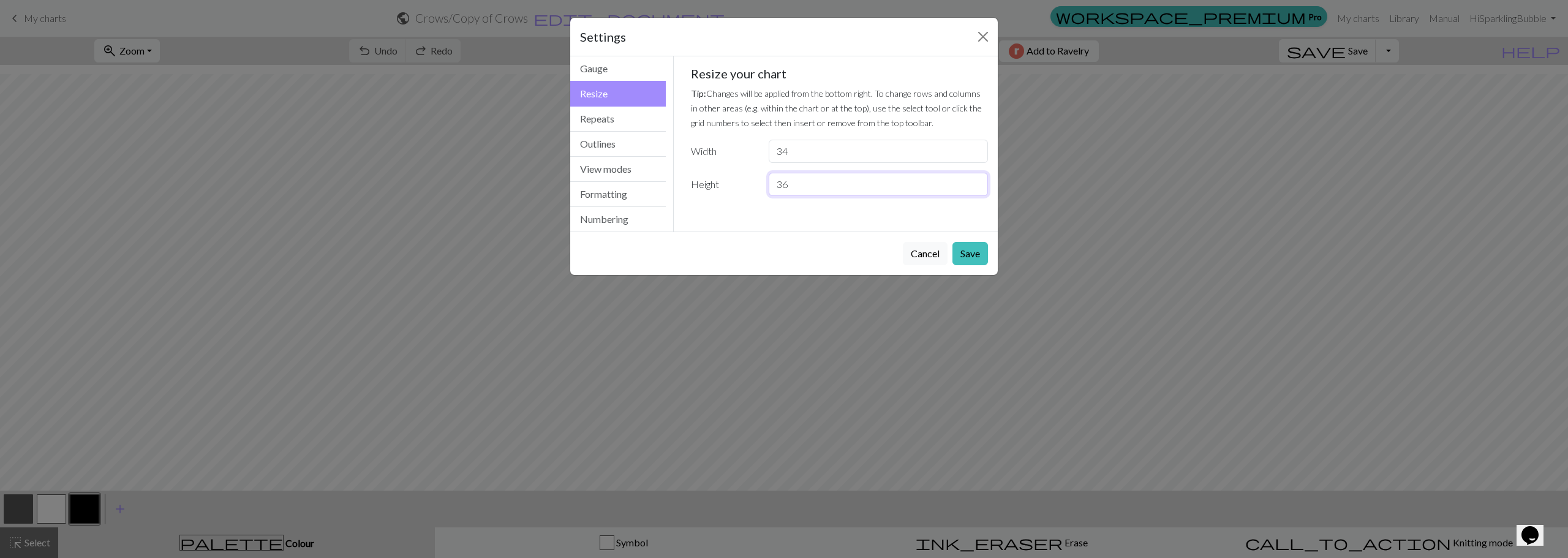
drag, startPoint x: 919, startPoint y: 183, endPoint x: 749, endPoint y: 177, distance: 170.1
click at [749, 177] on div "Height 36" at bounding box center [839, 184] width 312 height 23
type input "72"
click at [977, 252] on button "Save" at bounding box center [970, 253] width 36 height 23
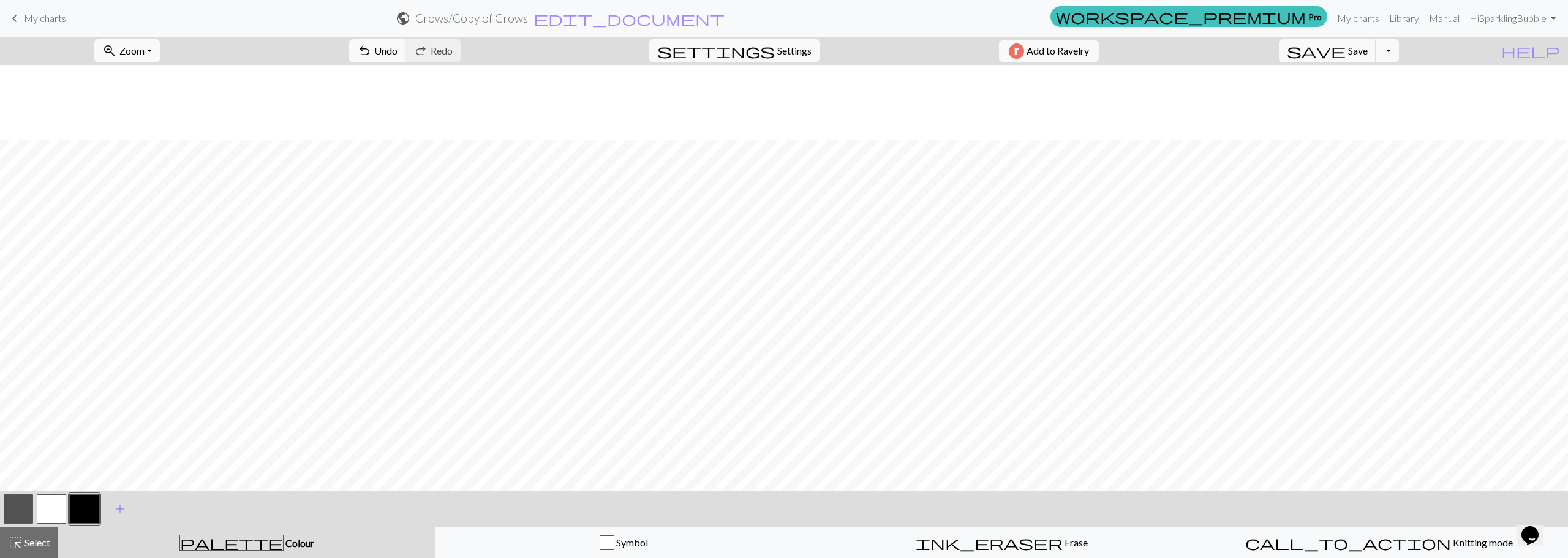
scroll to position [123, 0]
drag, startPoint x: 26, startPoint y: 510, endPoint x: 45, endPoint y: 504, distance: 19.9
click at [27, 510] on button "button" at bounding box center [19, 509] width 30 height 30
click at [89, 513] on button "button" at bounding box center [85, 509] width 30 height 30
click at [17, 509] on button "button" at bounding box center [19, 509] width 30 height 30
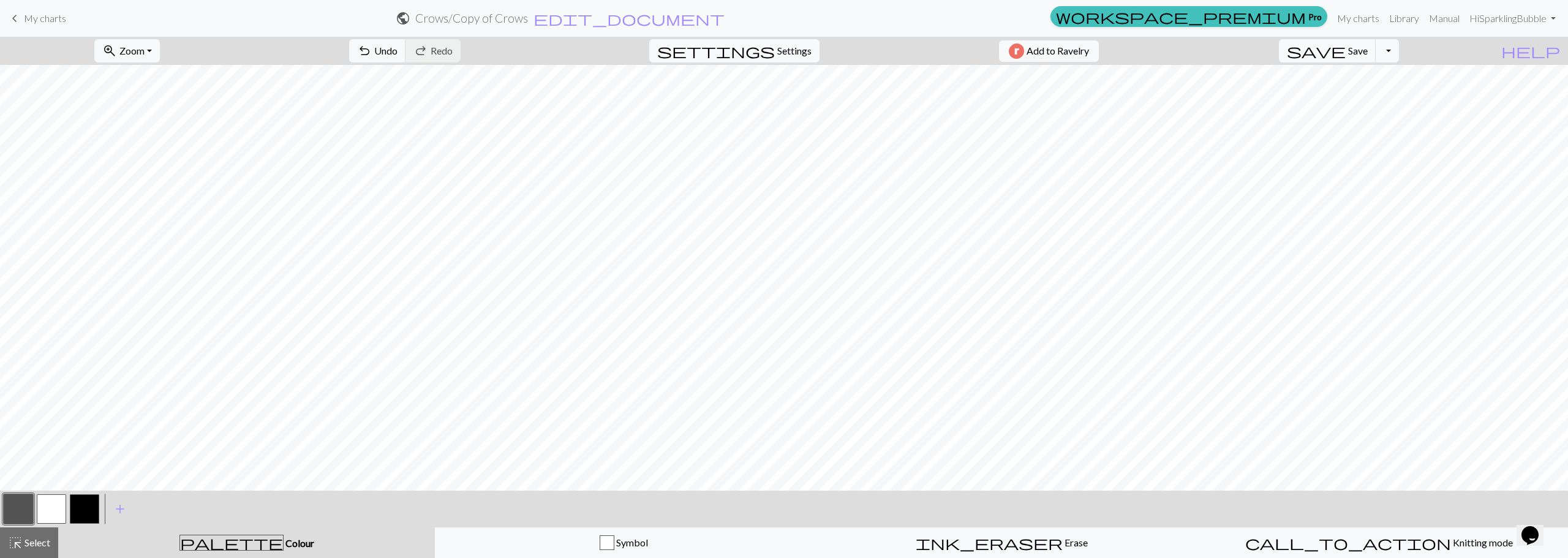
click at [89, 512] on button "button" at bounding box center [85, 509] width 30 height 30
click at [21, 514] on button "button" at bounding box center [19, 509] width 30 height 30
drag, startPoint x: 90, startPoint y: 512, endPoint x: 159, endPoint y: 487, distance: 73.4
click at [90, 512] on button "button" at bounding box center [85, 509] width 30 height 30
drag, startPoint x: 23, startPoint y: 508, endPoint x: 41, endPoint y: 484, distance: 30.0
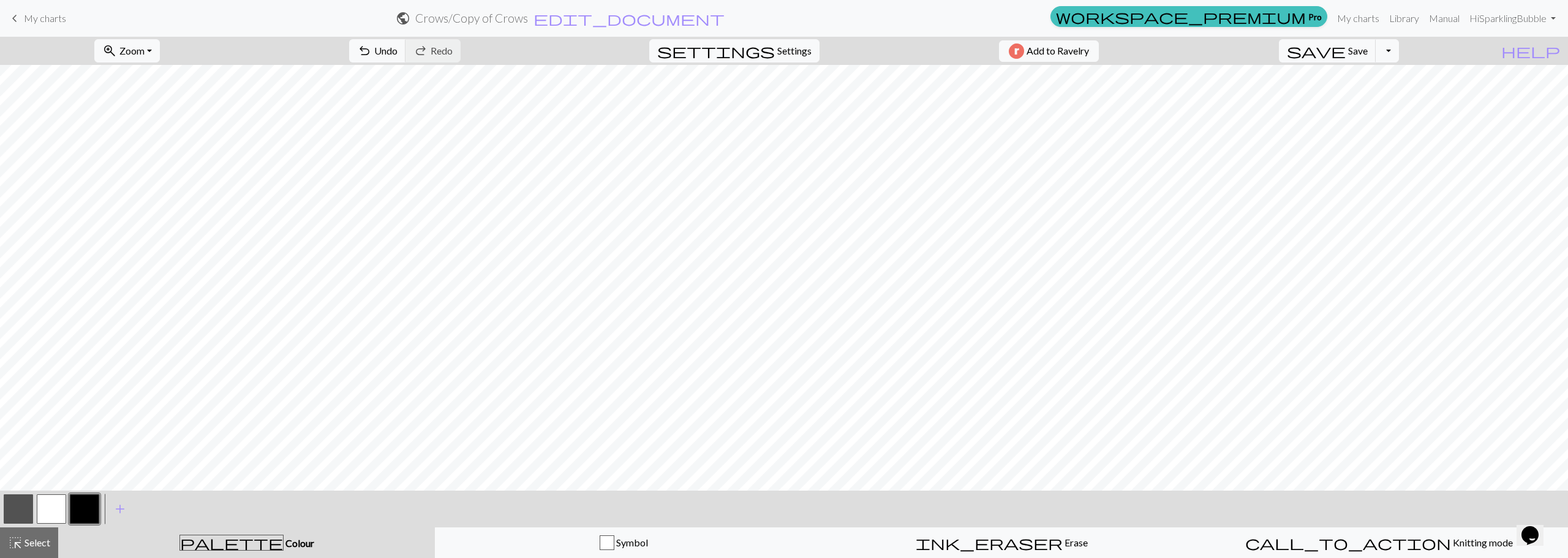
click at [21, 507] on button "button" at bounding box center [19, 509] width 30 height 30
click at [1346, 53] on span "save" at bounding box center [1316, 50] width 59 height 17
click at [41, 515] on button "button" at bounding box center [52, 509] width 30 height 30
click at [19, 504] on button "button" at bounding box center [19, 509] width 30 height 30
click at [397, 53] on span "Undo" at bounding box center [386, 50] width 23 height 12
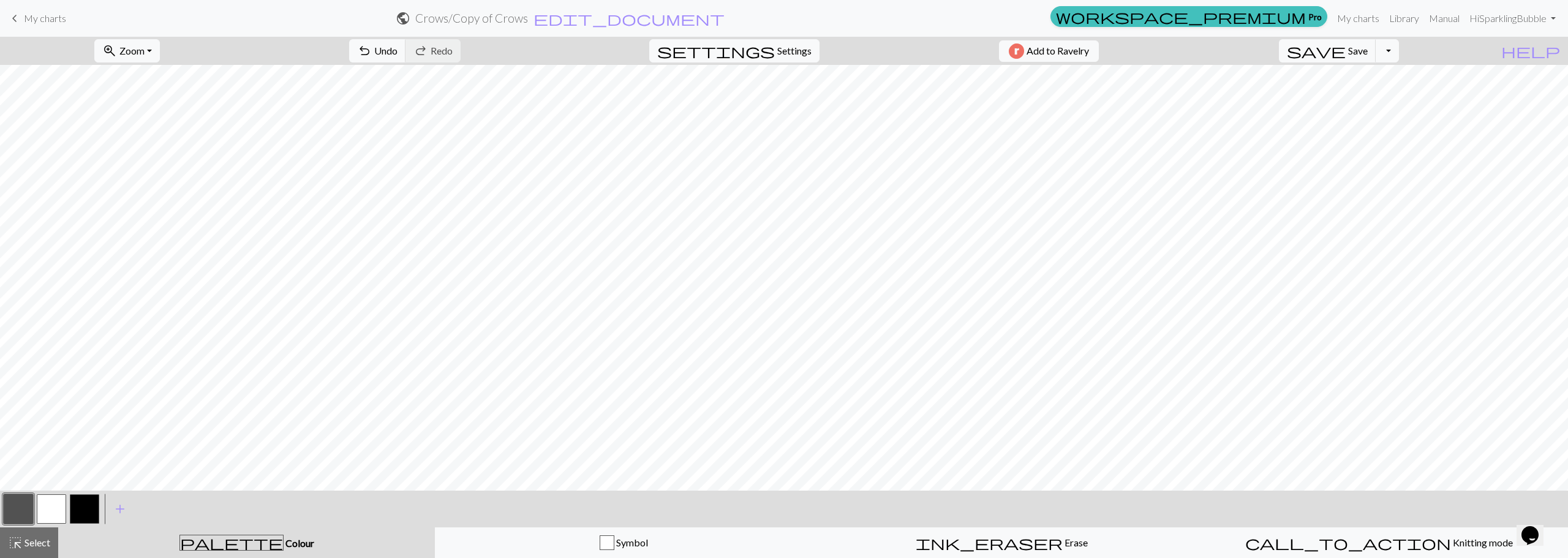
click at [53, 506] on button "button" at bounding box center [52, 509] width 30 height 30
click at [406, 60] on button "undo Undo Undo" at bounding box center [377, 51] width 57 height 23
click at [8, 514] on button "button" at bounding box center [19, 509] width 30 height 30
click at [48, 509] on button "button" at bounding box center [52, 509] width 30 height 30
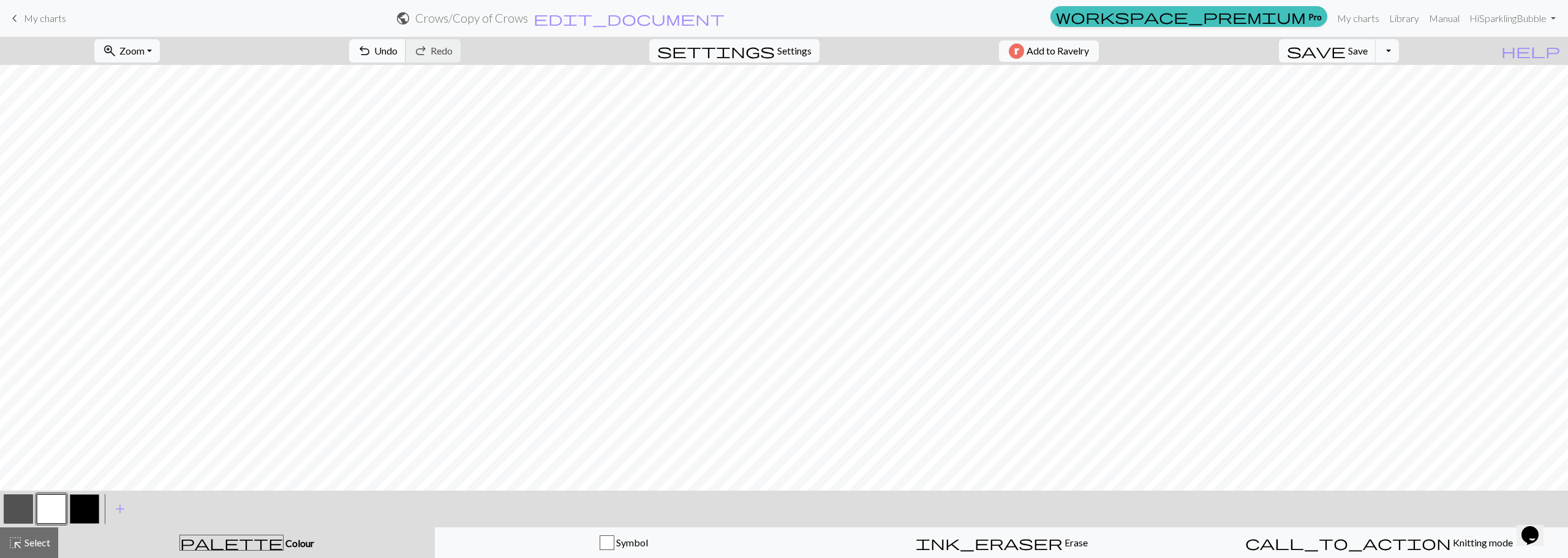
click at [406, 57] on button "undo Undo Undo" at bounding box center [377, 51] width 57 height 23
click at [397, 53] on span "Undo" at bounding box center [386, 50] width 23 height 12
click at [22, 512] on button "button" at bounding box center [19, 509] width 30 height 30
drag, startPoint x: 48, startPoint y: 514, endPoint x: 119, endPoint y: 483, distance: 77.5
click at [53, 514] on button "button" at bounding box center [52, 509] width 30 height 30
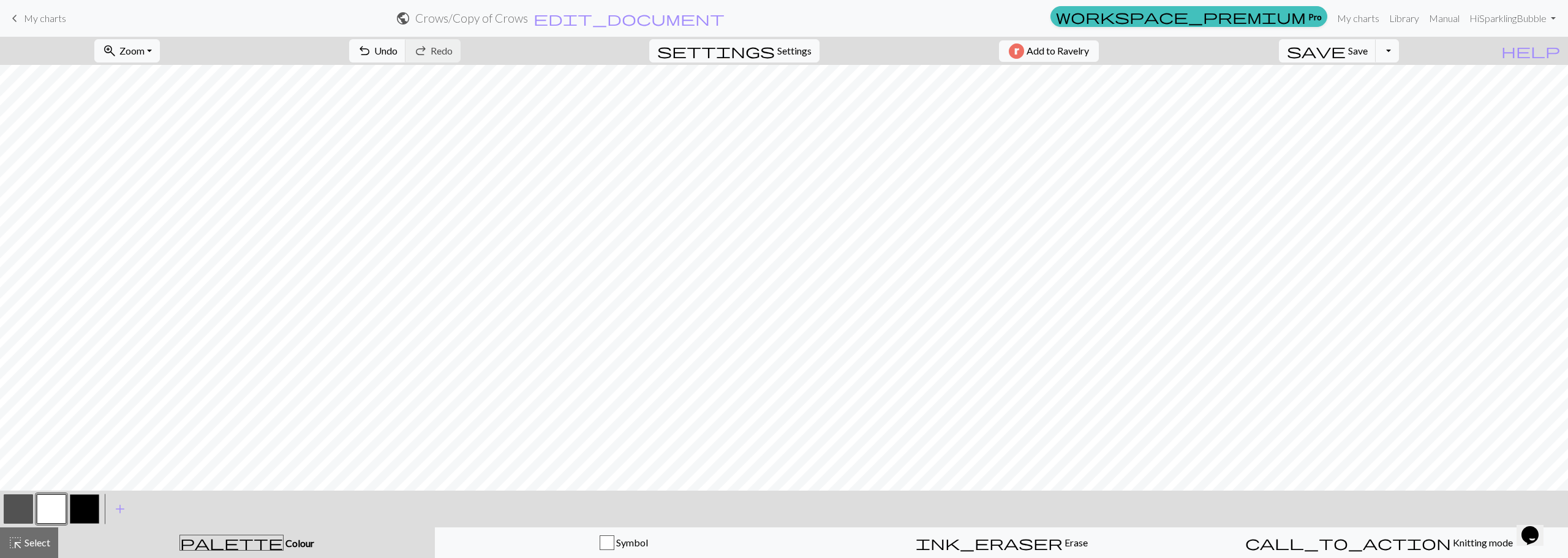
click at [17, 519] on button "button" at bounding box center [19, 509] width 30 height 30
drag, startPoint x: 50, startPoint y: 515, endPoint x: 108, endPoint y: 486, distance: 64.8
click at [50, 513] on button "button" at bounding box center [52, 509] width 30 height 30
click at [397, 53] on span "Undo" at bounding box center [386, 50] width 23 height 12
click at [21, 512] on button "button" at bounding box center [19, 509] width 30 height 30
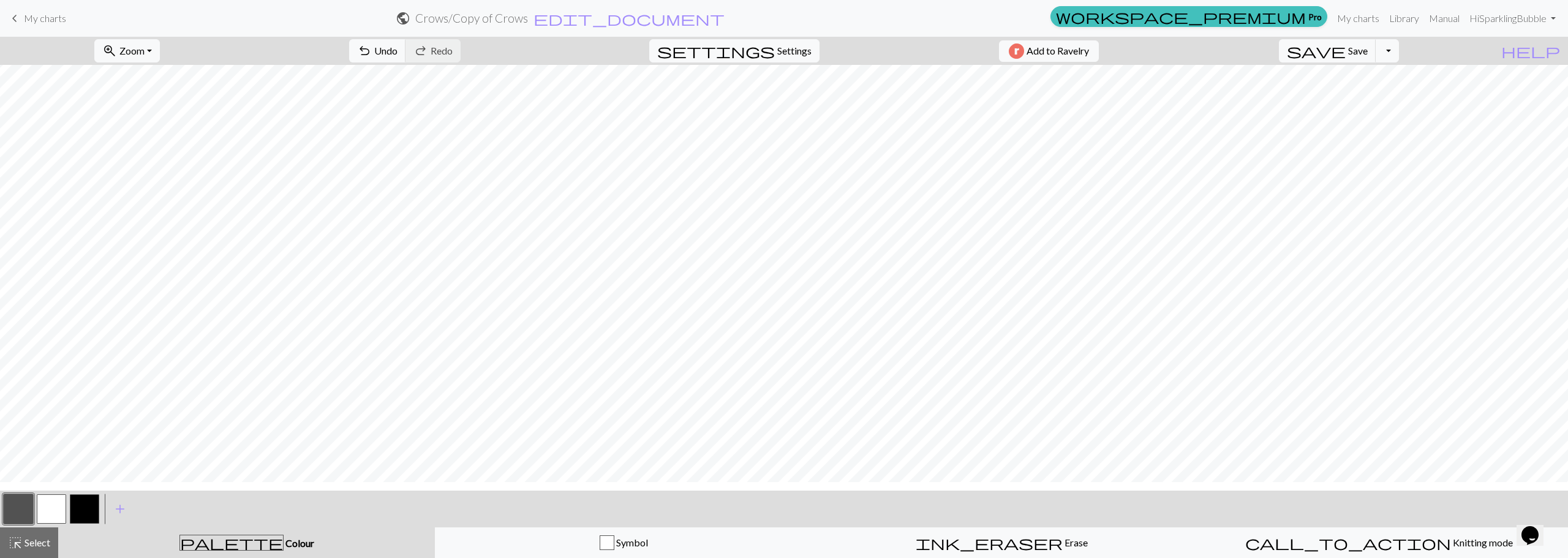
scroll to position [123, 0]
click at [12, 512] on button "button" at bounding box center [19, 509] width 30 height 30
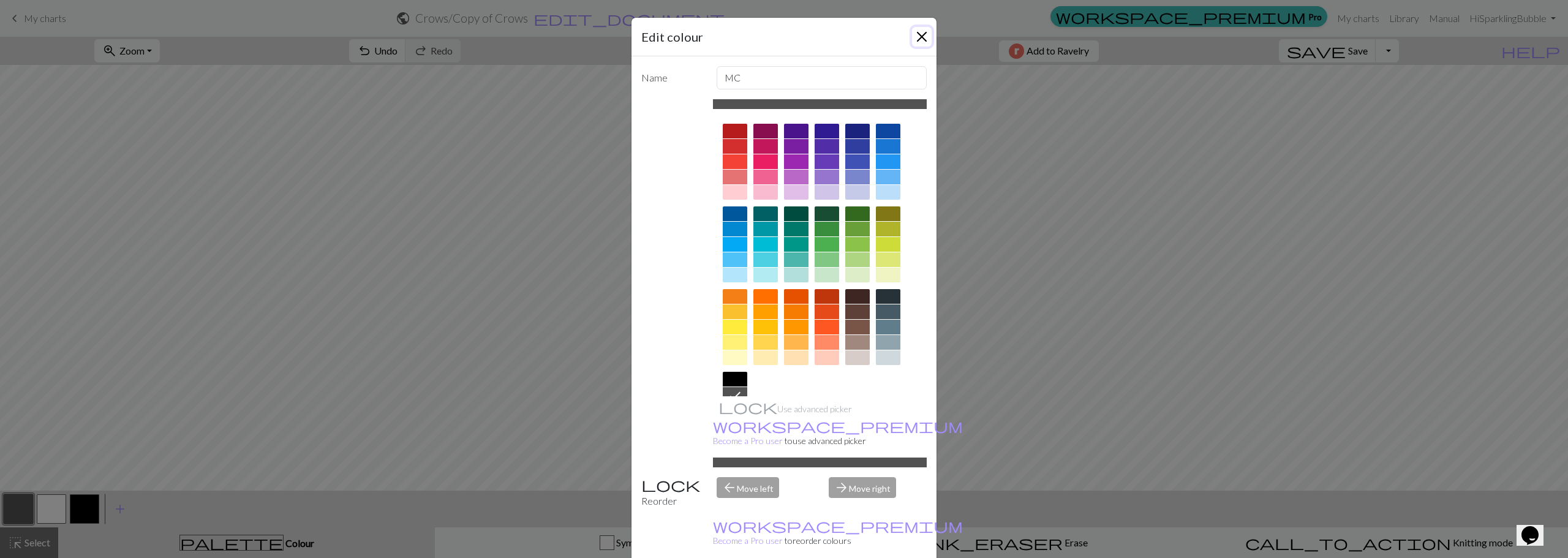
drag, startPoint x: 921, startPoint y: 37, endPoint x: 890, endPoint y: 55, distance: 35.8
click at [919, 37] on button "Close" at bounding box center [921, 37] width 19 height 19
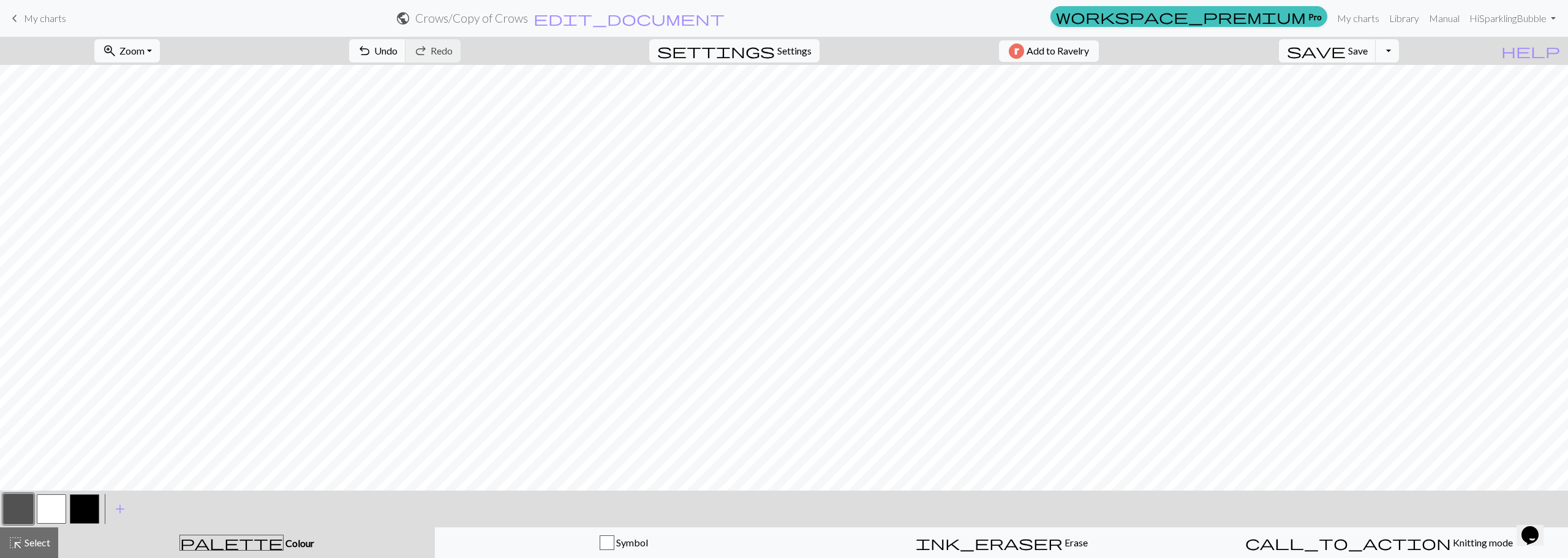
click at [51, 506] on button "button" at bounding box center [52, 509] width 30 height 30
drag, startPoint x: 24, startPoint y: 504, endPoint x: 180, endPoint y: 493, distance: 156.4
click at [25, 504] on button "button" at bounding box center [19, 509] width 30 height 30
click at [56, 502] on button "button" at bounding box center [52, 509] width 30 height 30
click at [14, 507] on button "button" at bounding box center [19, 509] width 30 height 30
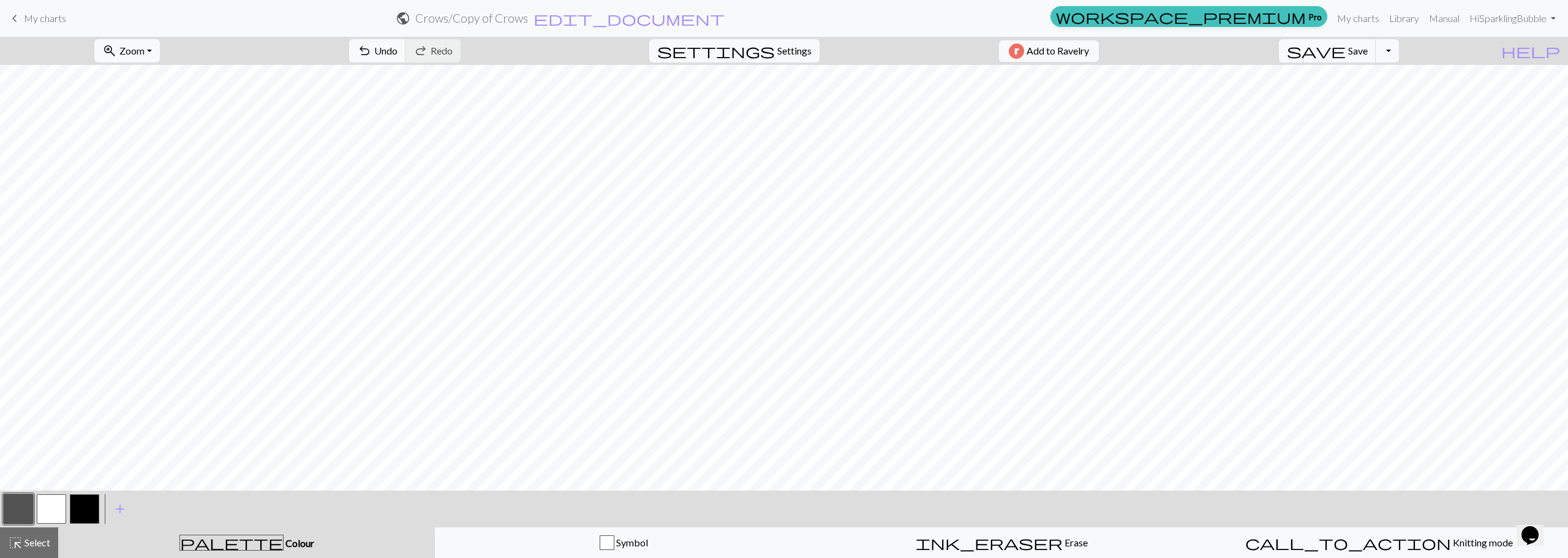
click at [47, 501] on button "button" at bounding box center [52, 509] width 30 height 30
click at [397, 53] on span "Undo" at bounding box center [386, 50] width 23 height 12
click at [806, 54] on button "settings Settings" at bounding box center [735, 51] width 171 height 23
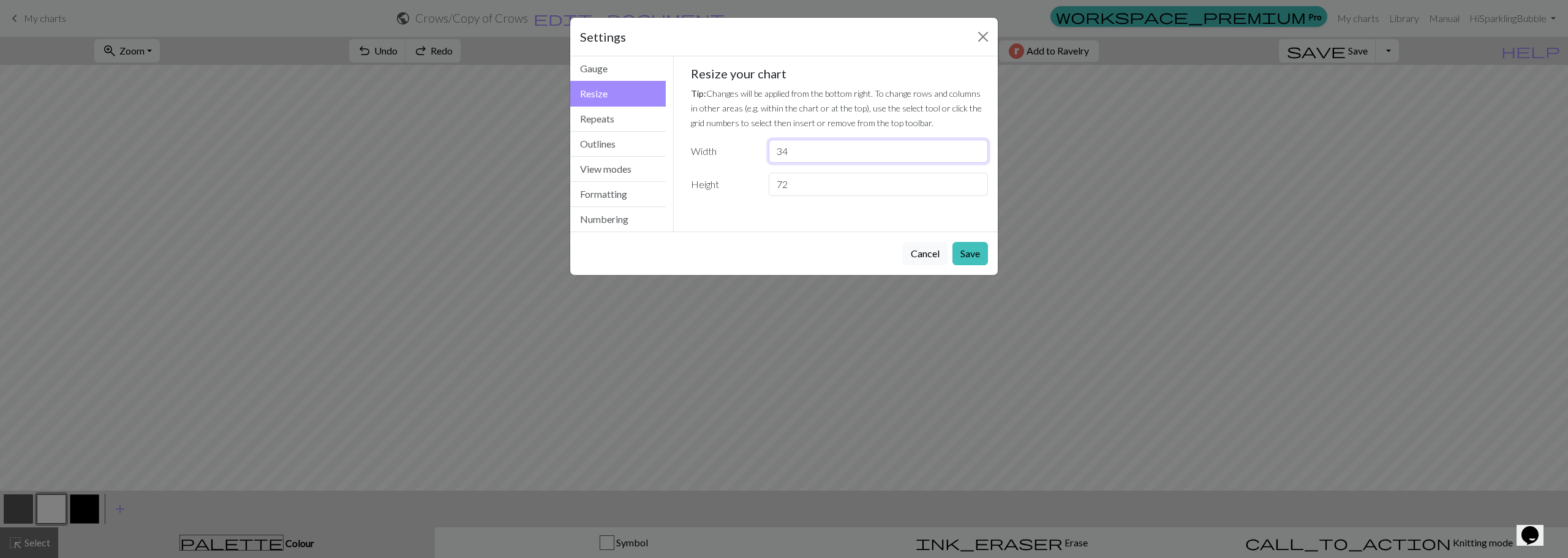
drag, startPoint x: 811, startPoint y: 150, endPoint x: 766, endPoint y: 152, distance: 45.0
click at [766, 152] on div "34" at bounding box center [878, 151] width 234 height 23
type input "68"
click at [969, 251] on button "Save" at bounding box center [970, 253] width 36 height 23
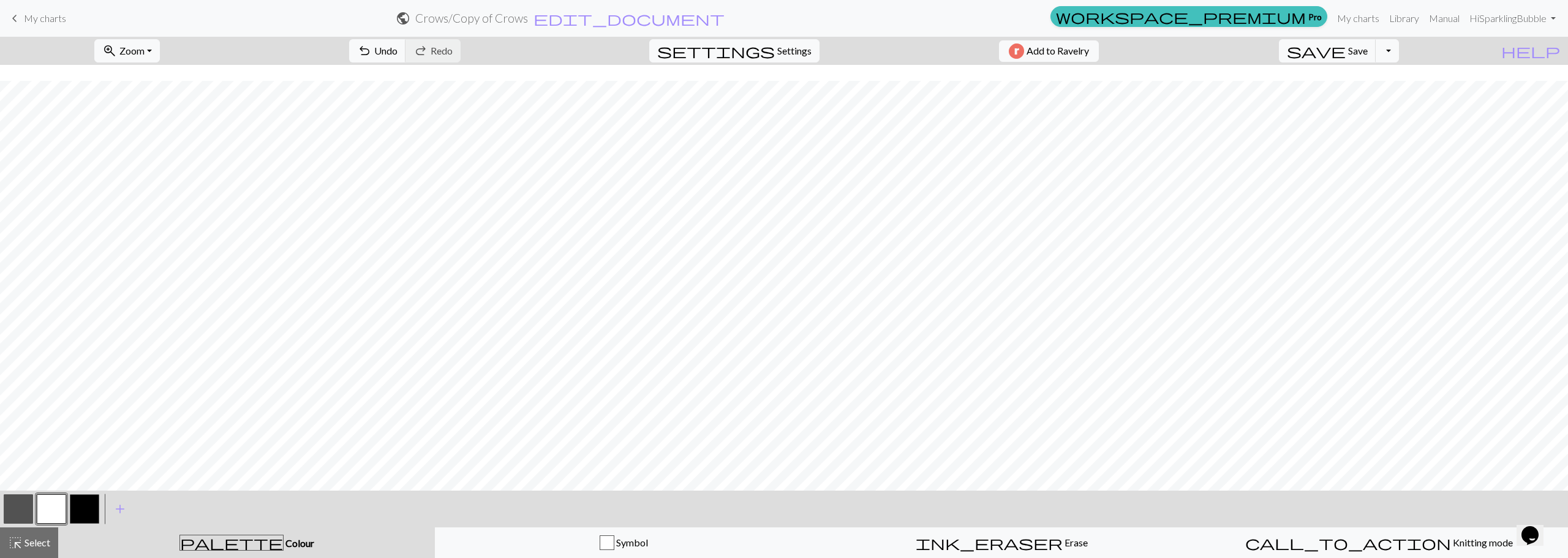
scroll to position [183, 0]
drag, startPoint x: 10, startPoint y: 516, endPoint x: 97, endPoint y: 495, distance: 89.5
click at [9, 516] on button "button" at bounding box center [19, 509] width 30 height 30
click at [406, 55] on button "undo Undo Undo" at bounding box center [377, 51] width 57 height 23
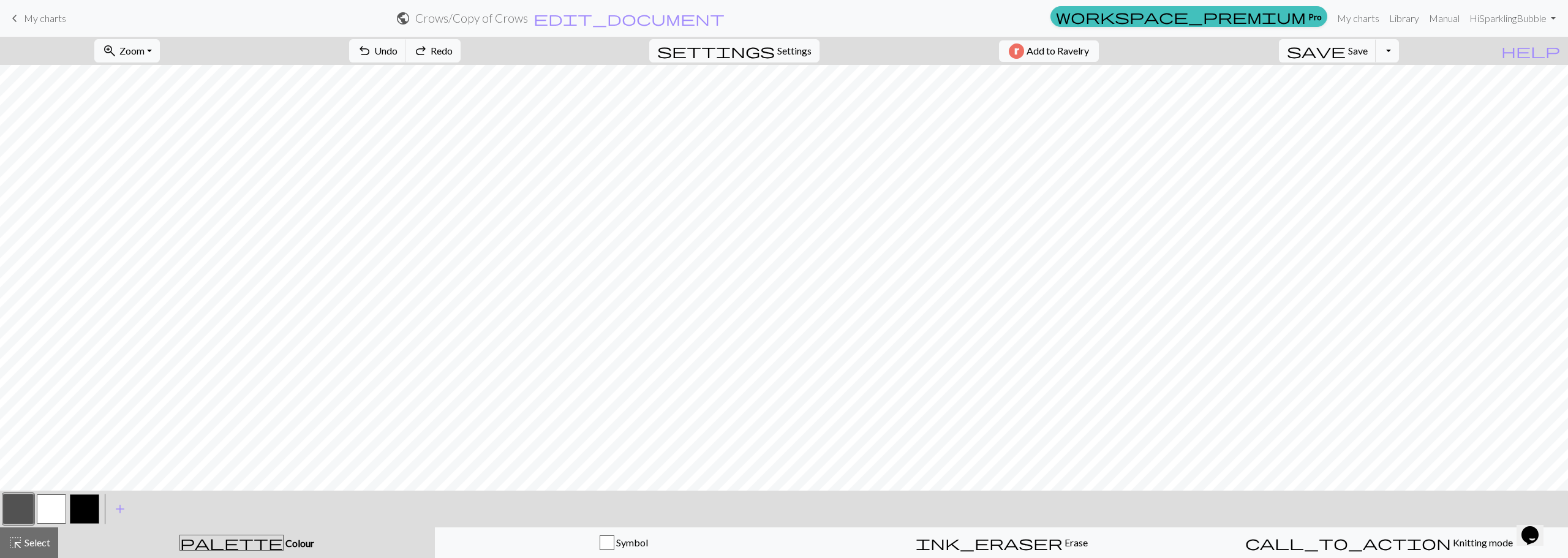
click at [57, 509] on button "button" at bounding box center [52, 509] width 30 height 30
click at [145, 50] on span "Zoom" at bounding box center [132, 50] width 25 height 12
click at [147, 76] on button "Fit all" at bounding box center [143, 78] width 97 height 19
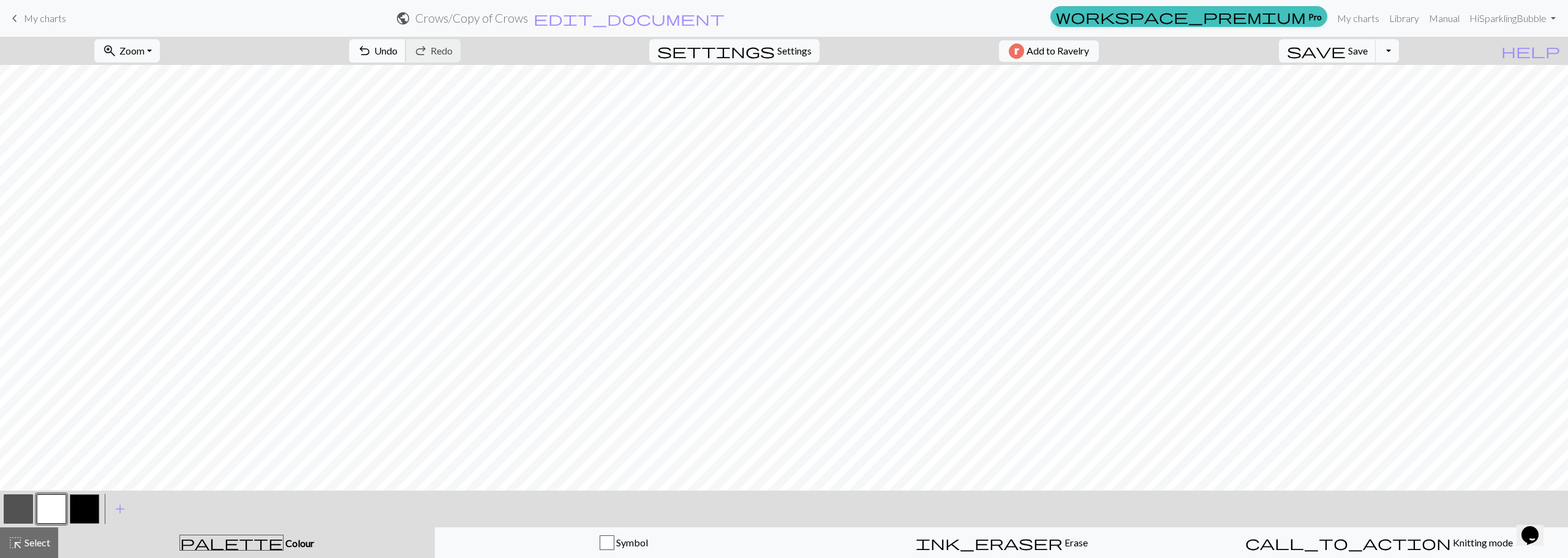
click at [397, 53] on span "Undo" at bounding box center [386, 50] width 23 height 12
click at [397, 48] on span "Undo" at bounding box center [386, 50] width 23 height 12
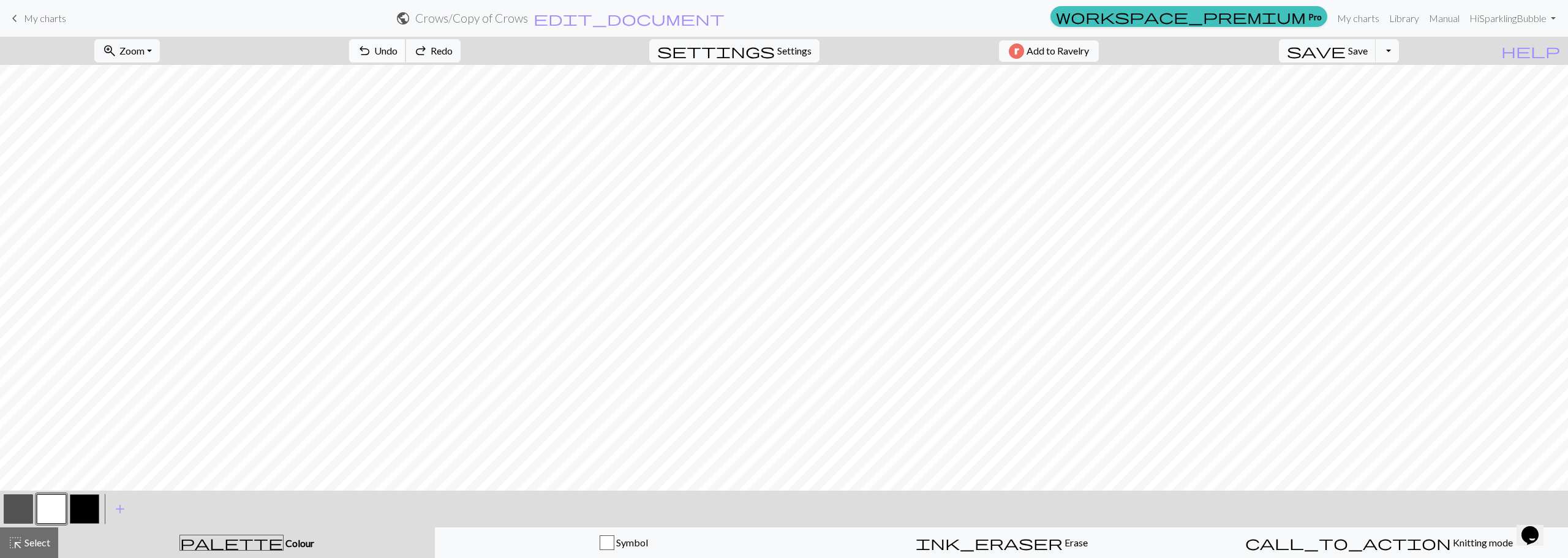
click at [397, 48] on span "Undo" at bounding box center [386, 50] width 23 height 12
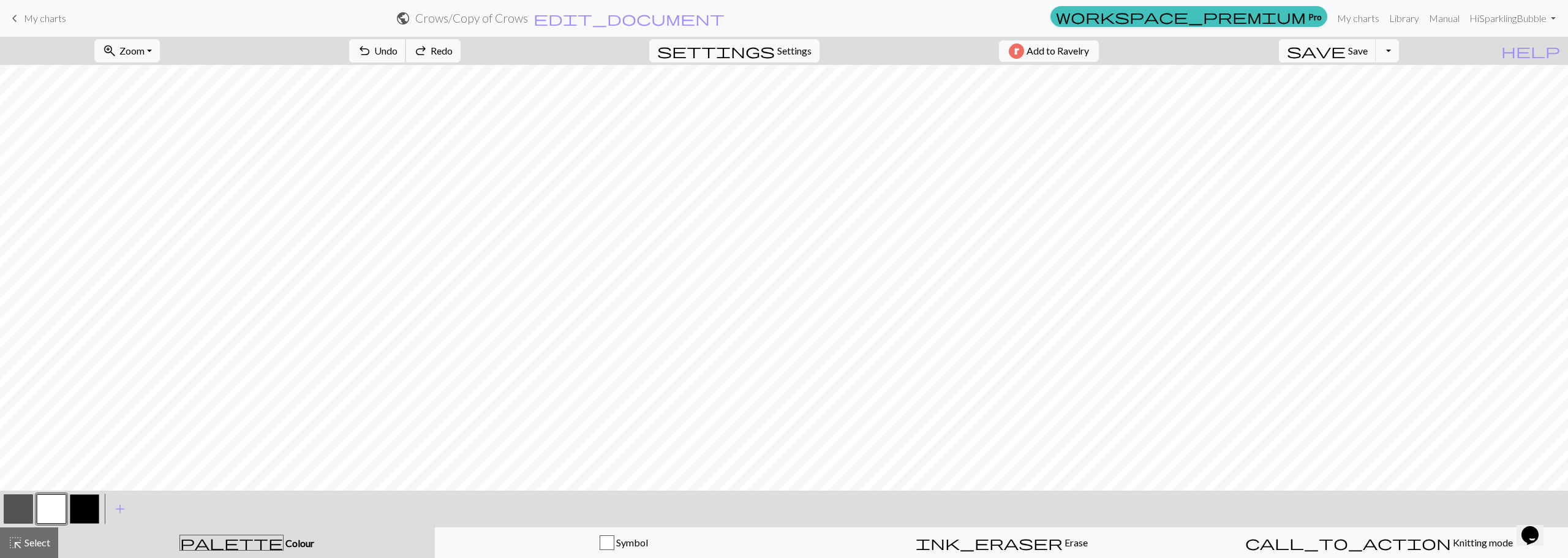
click at [397, 48] on span "Undo" at bounding box center [386, 50] width 23 height 12
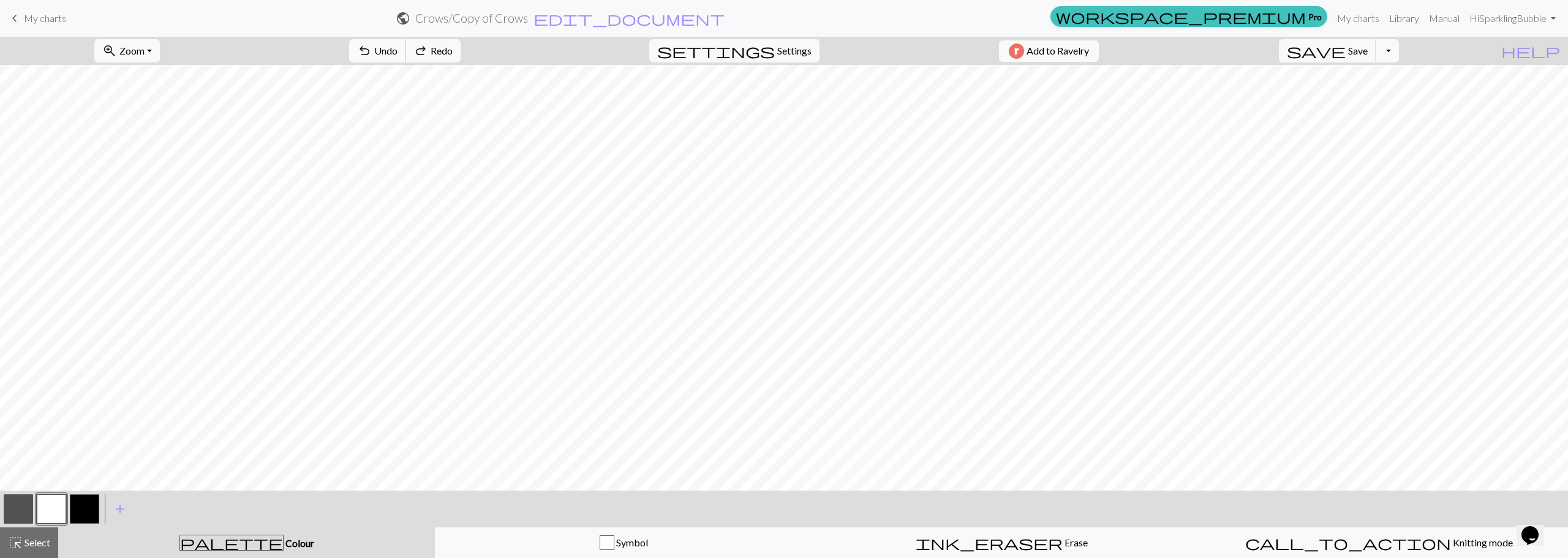
click at [397, 48] on span "Undo" at bounding box center [386, 50] width 23 height 12
click at [397, 46] on span "Undo" at bounding box center [386, 50] width 23 height 12
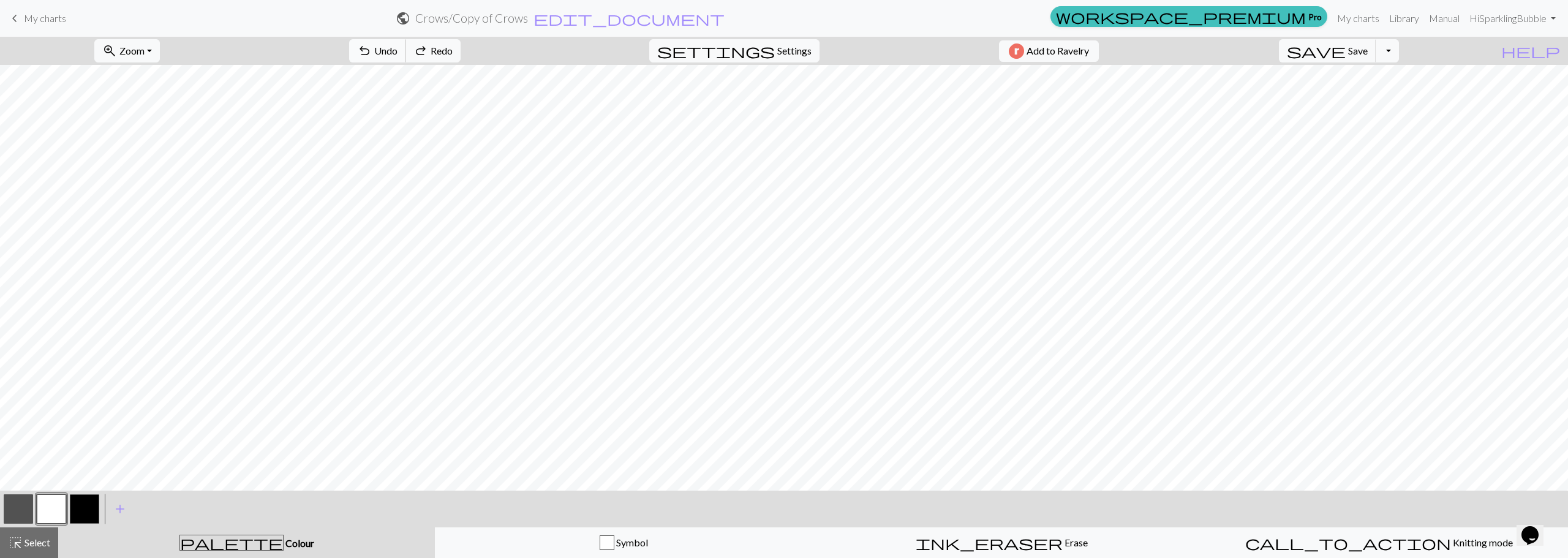
click at [406, 44] on button "undo Undo Undo" at bounding box center [377, 51] width 57 height 23
drag, startPoint x: 431, startPoint y: 59, endPoint x: 443, endPoint y: 45, distance: 18.4
click at [406, 58] on button "undo Undo Undo" at bounding box center [377, 51] width 57 height 23
click at [397, 55] on span "Undo" at bounding box center [386, 50] width 23 height 12
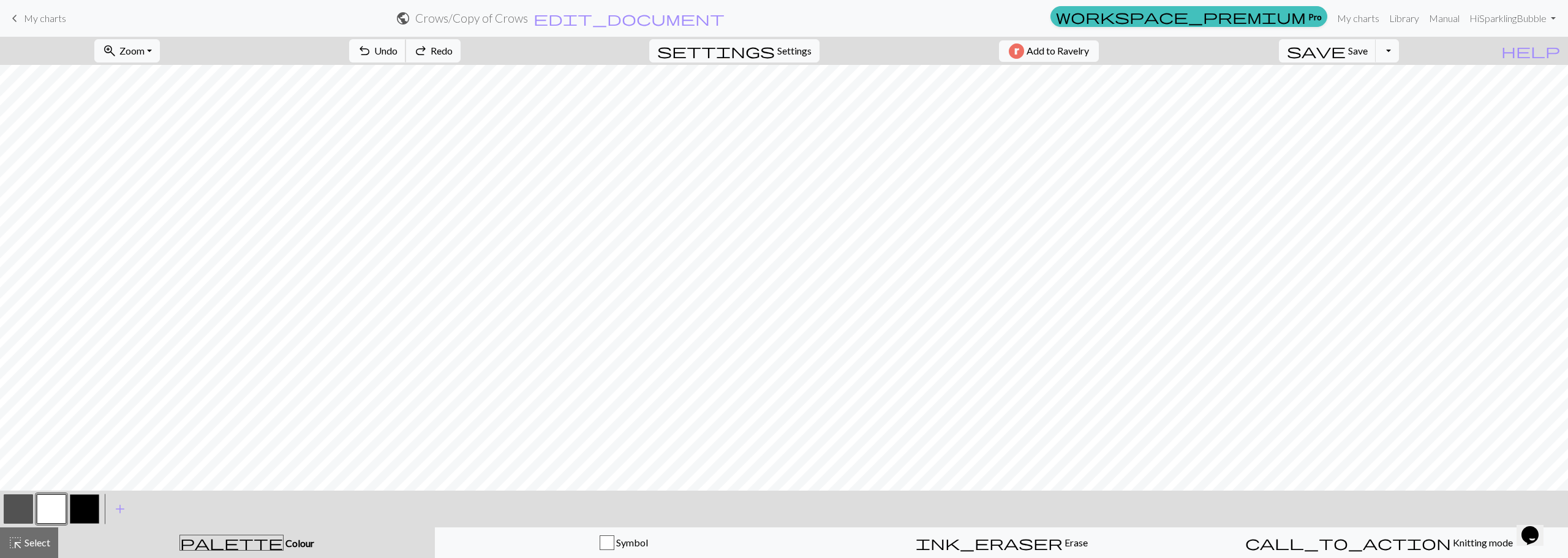
click at [397, 55] on span "Undo" at bounding box center [386, 50] width 23 height 12
click at [397, 54] on span "Undo" at bounding box center [386, 50] width 23 height 12
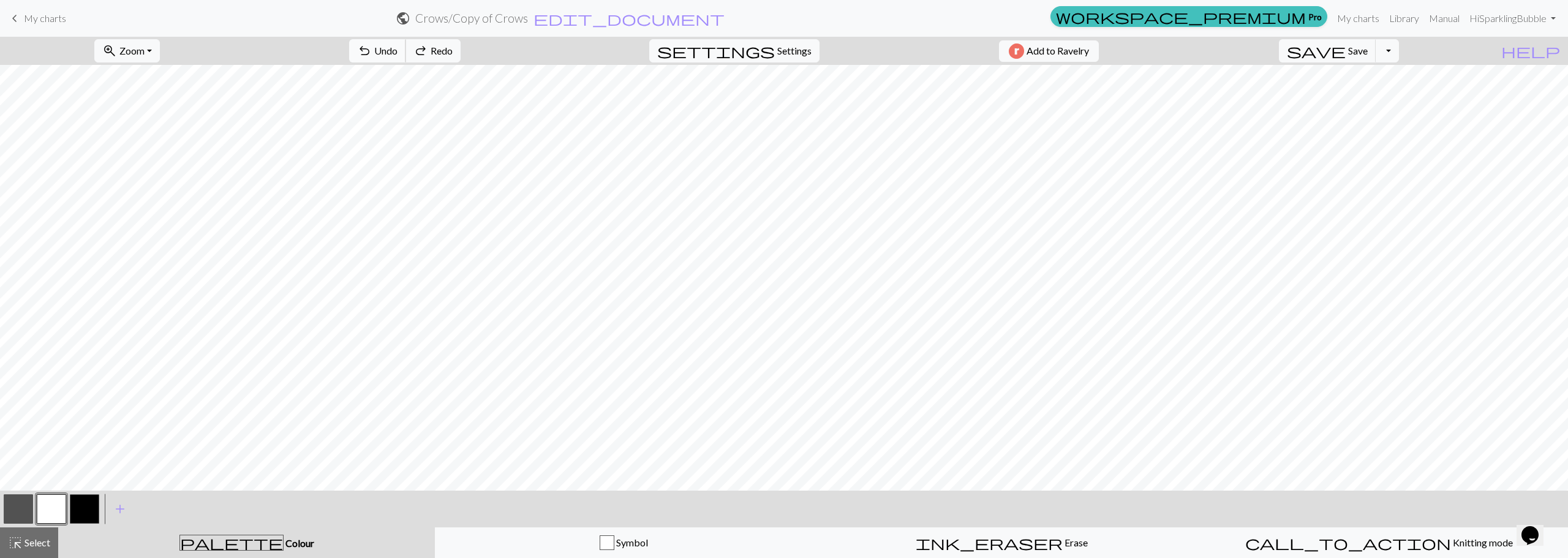
click at [397, 54] on span "Undo" at bounding box center [386, 50] width 23 height 12
click at [397, 56] on span "Undo" at bounding box center [386, 50] width 23 height 12
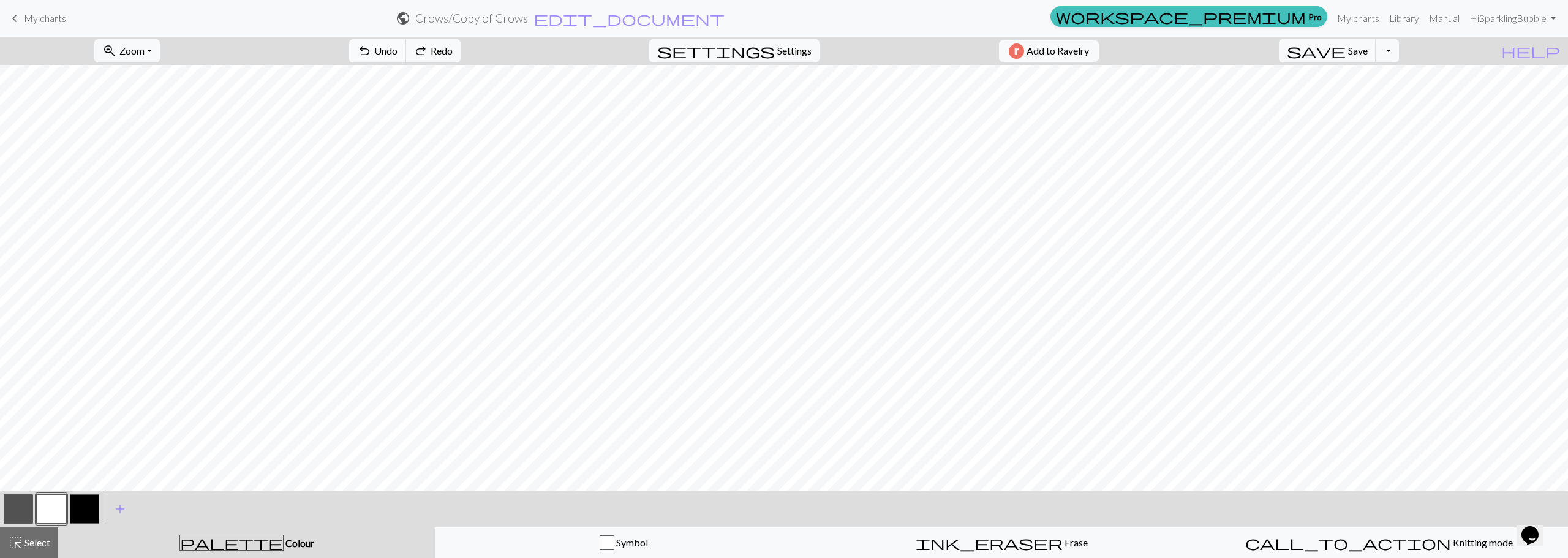
click at [397, 56] on span "Undo" at bounding box center [386, 50] width 23 height 12
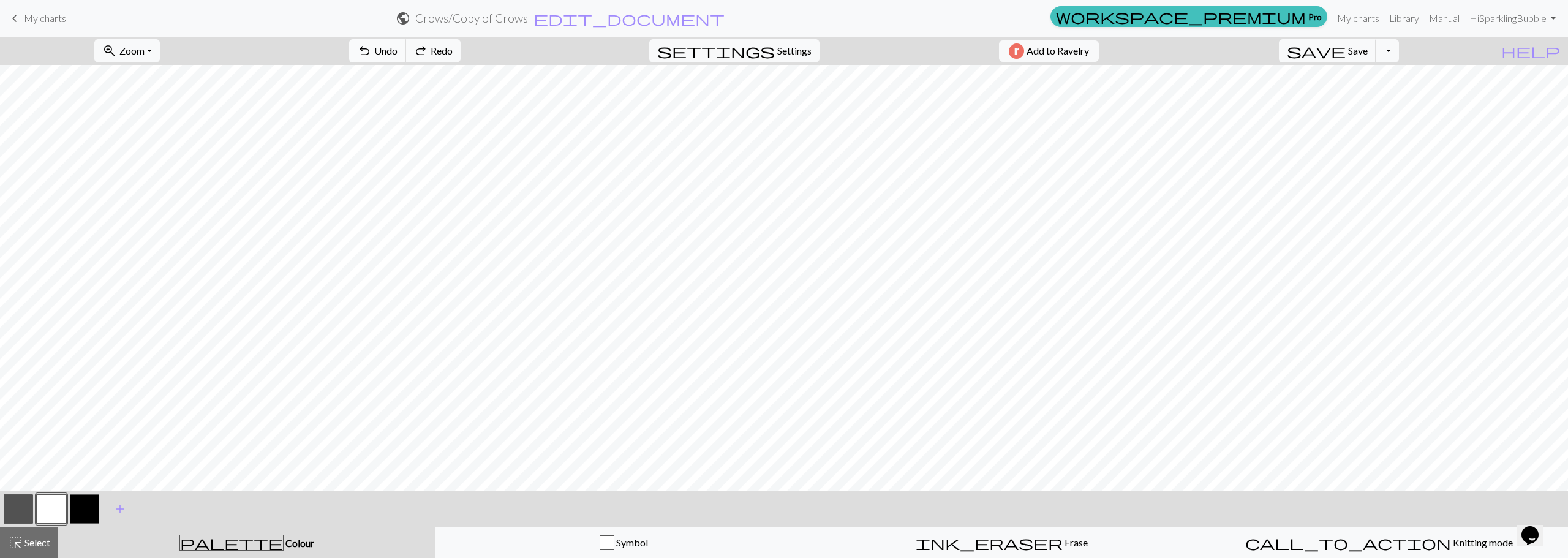
click at [397, 56] on span "Undo" at bounding box center [386, 50] width 23 height 12
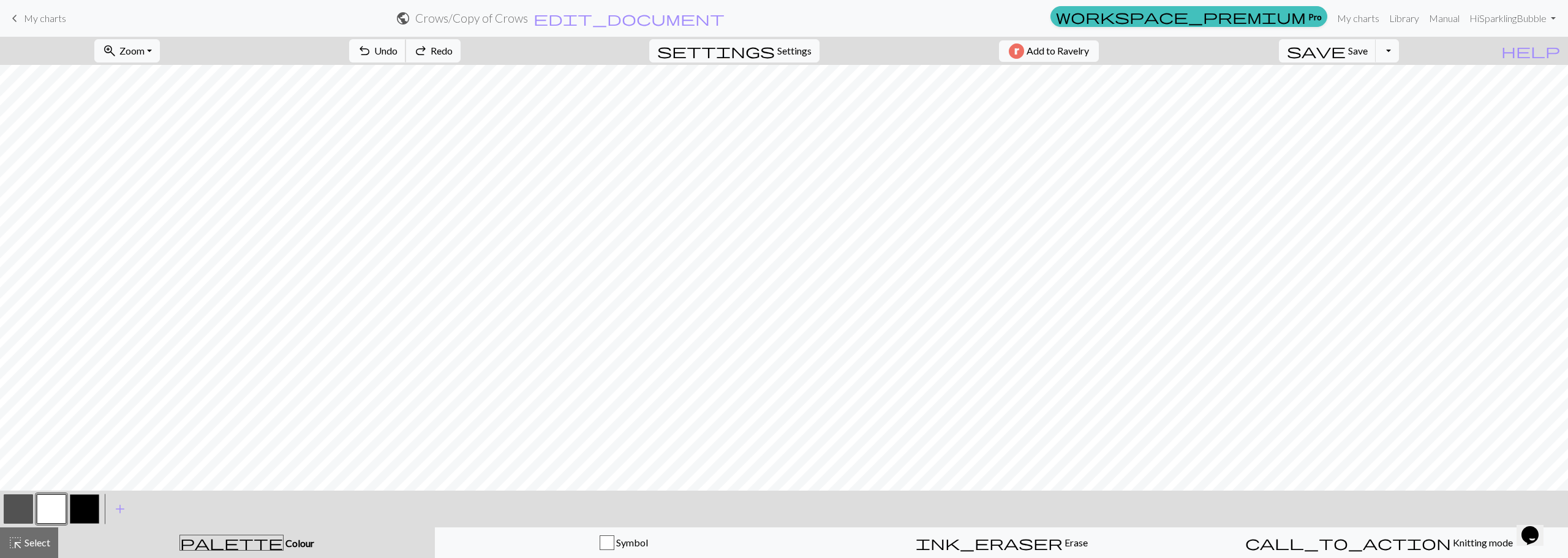
click at [406, 56] on button "undo Undo Undo" at bounding box center [377, 51] width 57 height 23
click at [1346, 51] on span "save" at bounding box center [1316, 50] width 59 height 17
